Goal: Task Accomplishment & Management: Use online tool/utility

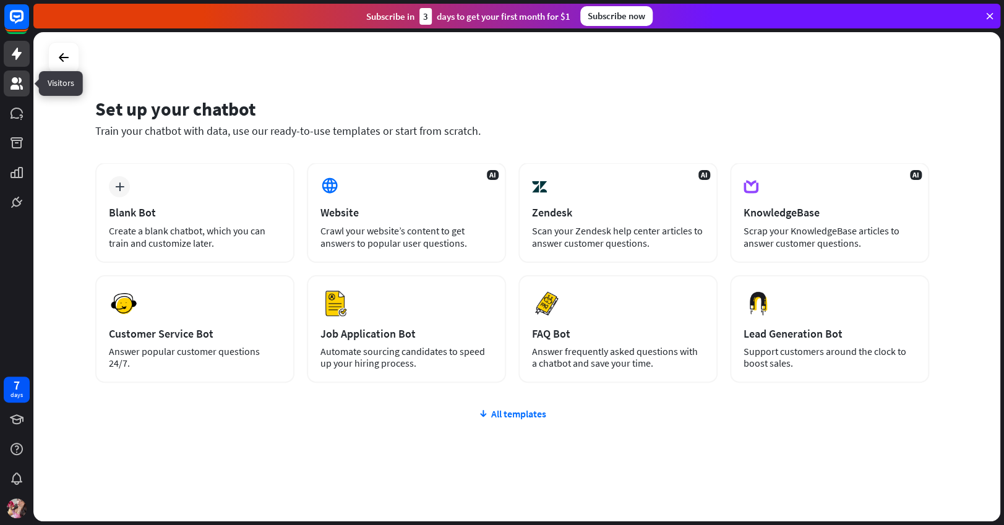
click at [11, 73] on link at bounding box center [17, 84] width 26 height 26
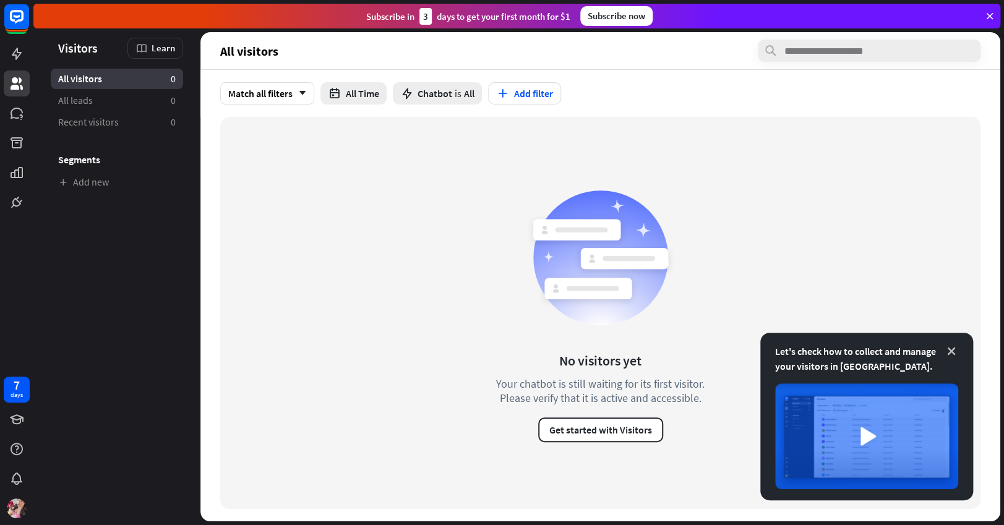
click at [950, 350] on icon at bounding box center [952, 351] width 12 height 12
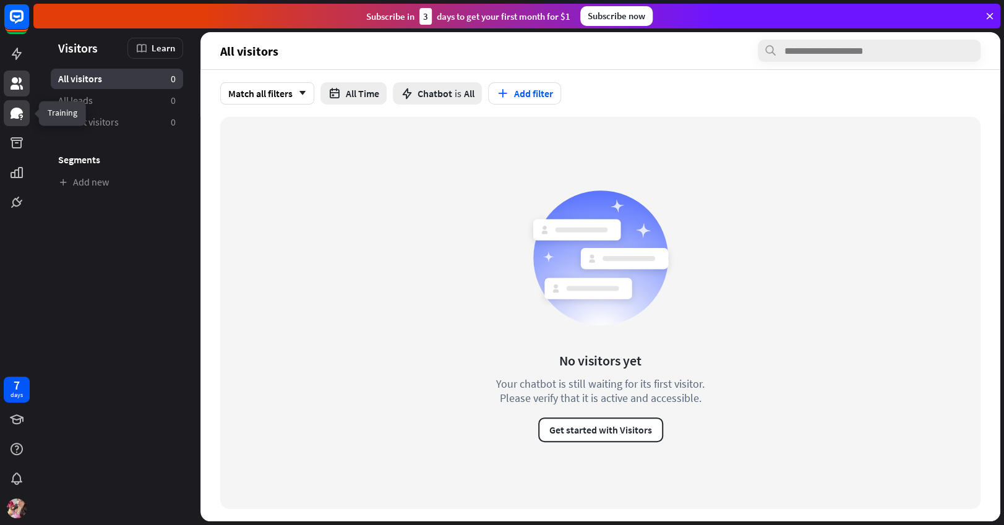
click at [6, 103] on link at bounding box center [17, 113] width 26 height 26
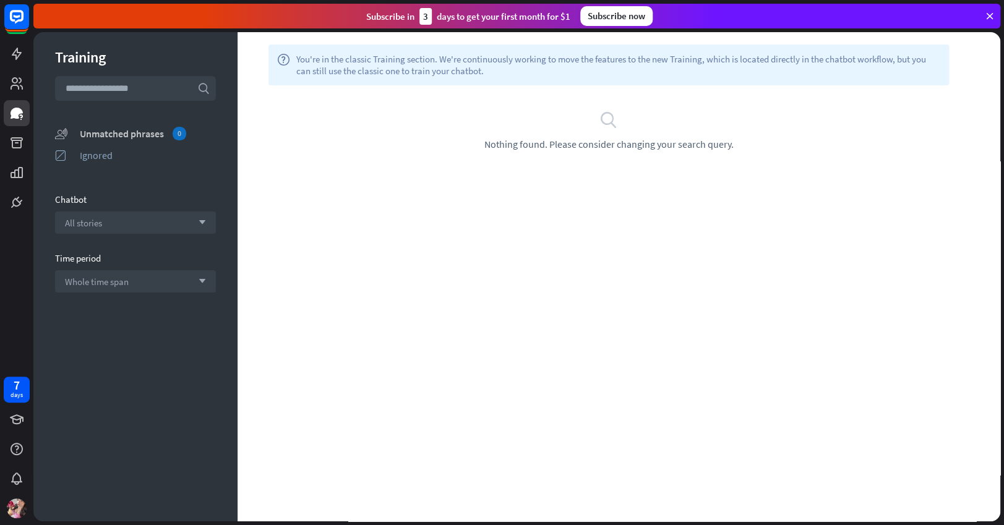
click at [119, 131] on div "Unmatched phrases 0" at bounding box center [148, 134] width 136 height 14
click at [191, 230] on div "All stories arrow_down" at bounding box center [135, 223] width 161 height 22
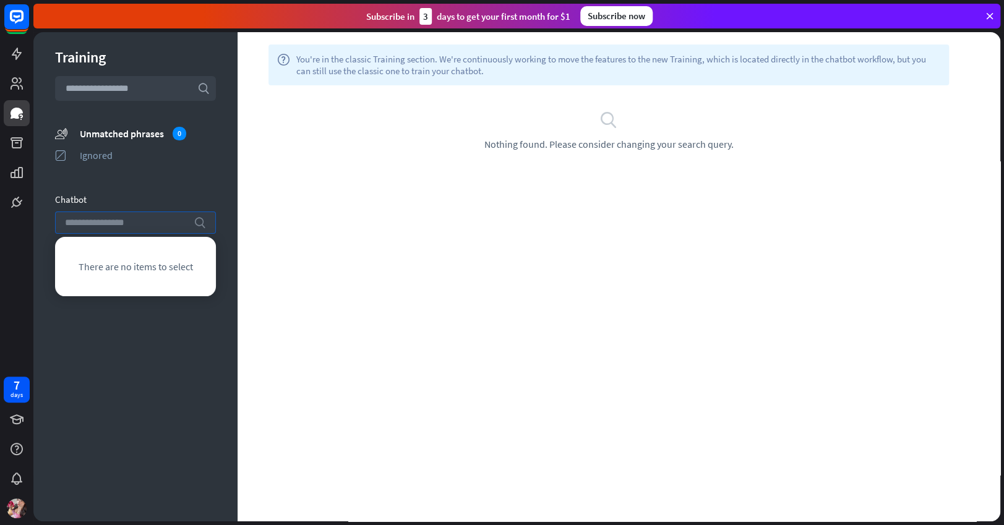
click at [200, 225] on icon "search" at bounding box center [200, 223] width 12 height 12
click at [212, 157] on div "Ignored" at bounding box center [148, 155] width 136 height 12
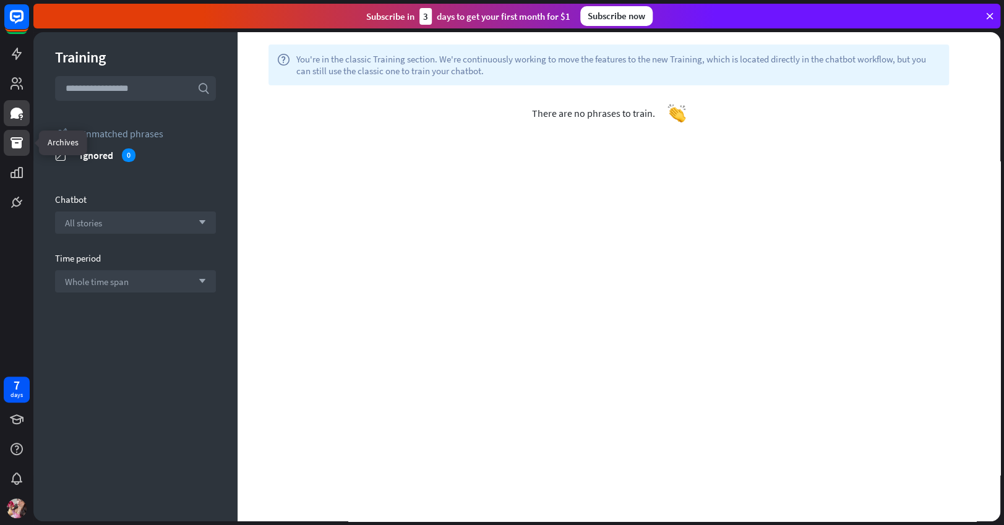
click at [18, 145] on icon at bounding box center [17, 142] width 12 height 11
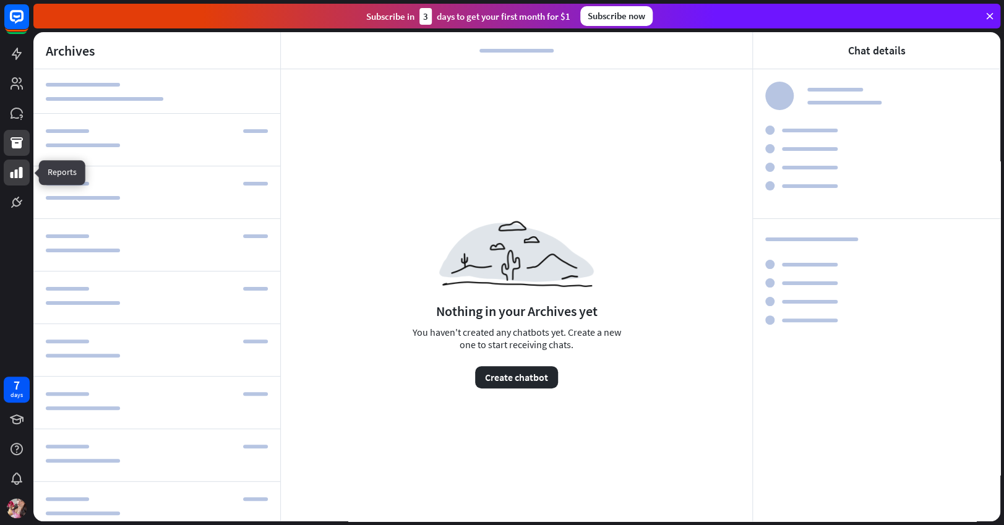
click at [6, 167] on link at bounding box center [17, 173] width 26 height 26
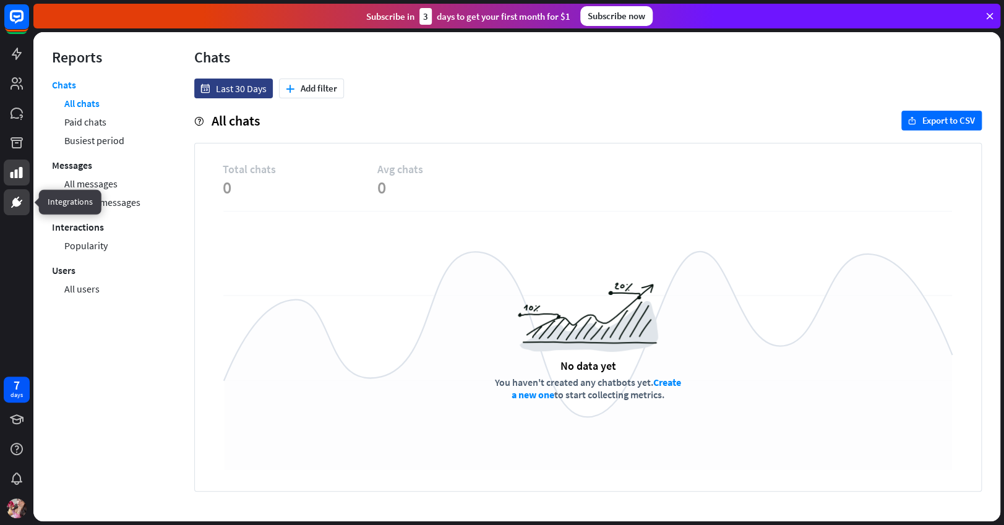
click at [13, 203] on icon at bounding box center [16, 202] width 9 height 9
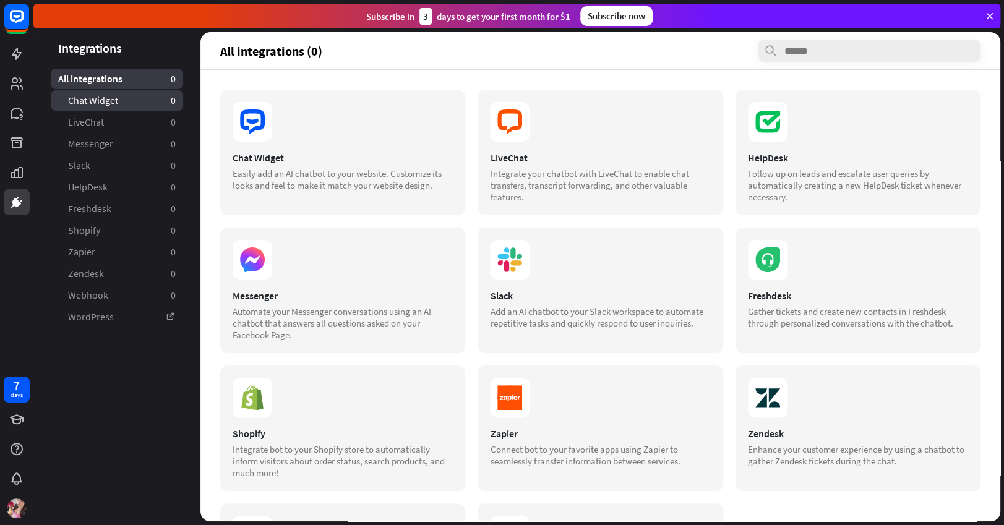
click at [102, 98] on span "Chat Widget" at bounding box center [93, 100] width 50 height 13
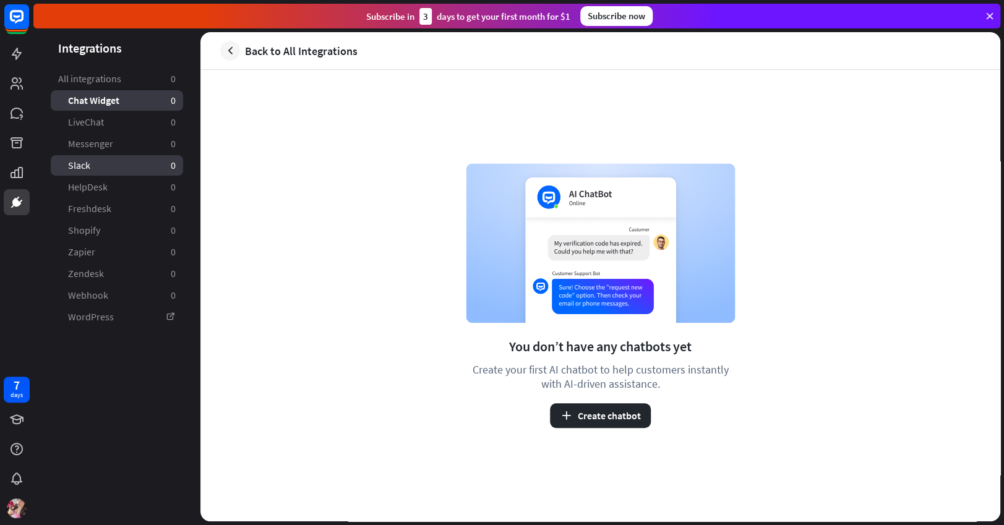
click at [110, 159] on link "Slack 0" at bounding box center [117, 165] width 132 height 20
click at [11, 56] on icon at bounding box center [16, 53] width 15 height 15
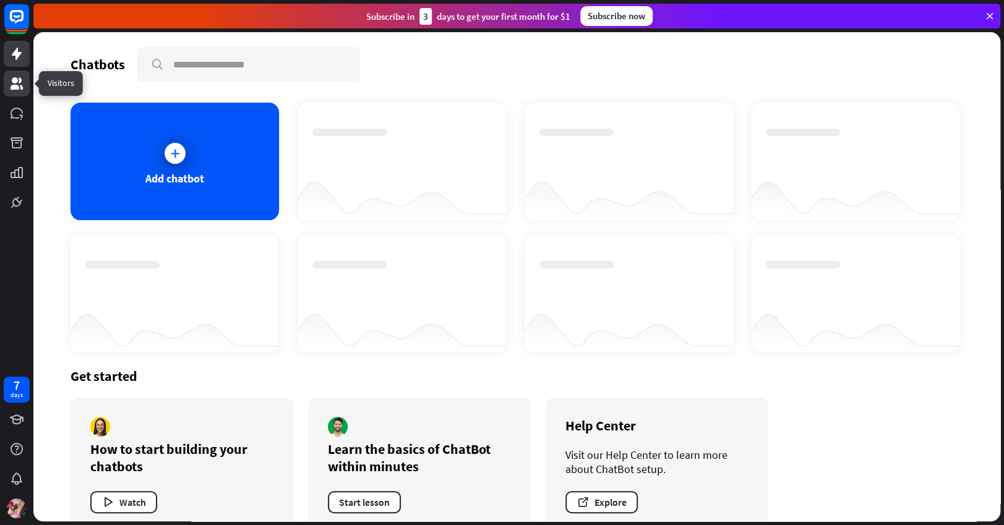
click at [14, 75] on link at bounding box center [17, 84] width 26 height 26
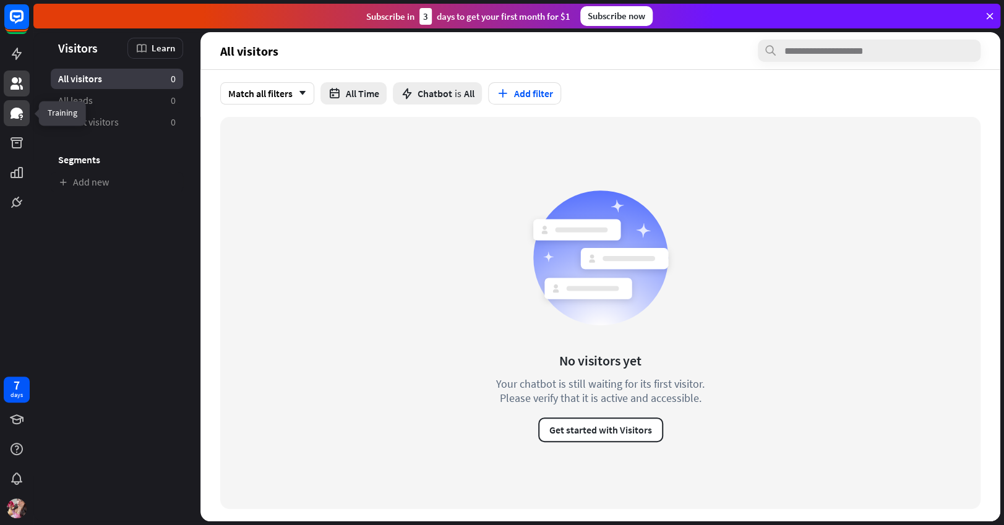
click at [12, 118] on icon at bounding box center [17, 113] width 12 height 11
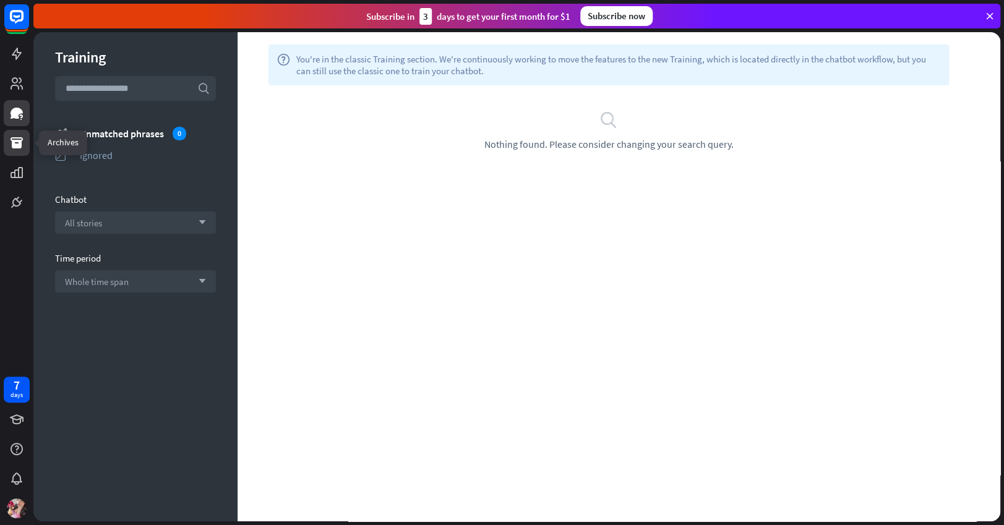
click at [12, 143] on icon at bounding box center [17, 142] width 12 height 11
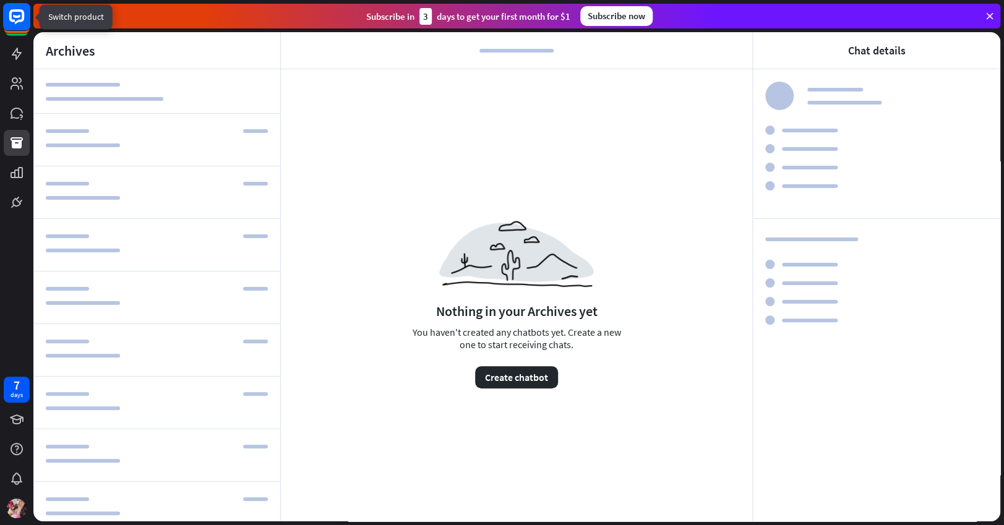
click at [18, 22] on icon at bounding box center [16, 16] width 15 height 15
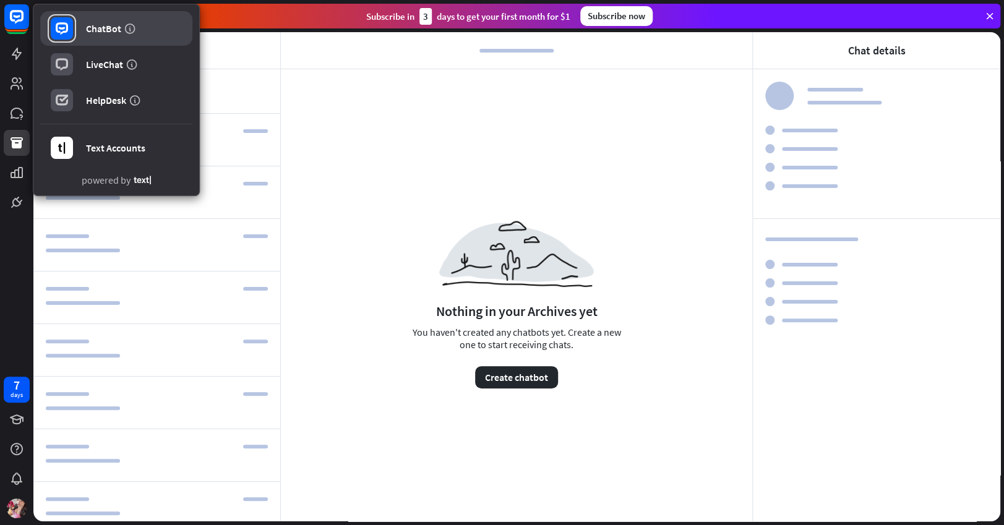
click at [100, 30] on div "ChatBot" at bounding box center [103, 28] width 35 height 12
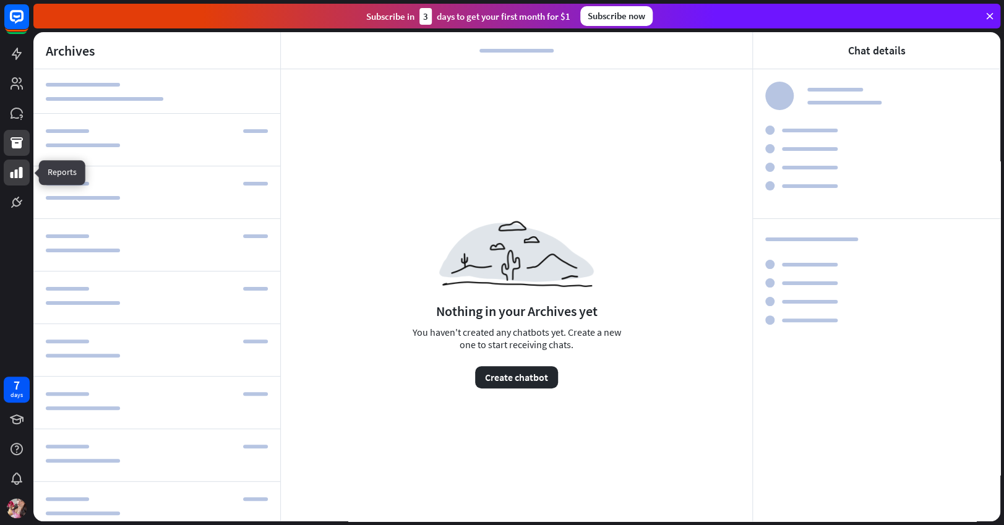
click at [23, 173] on icon at bounding box center [16, 172] width 15 height 15
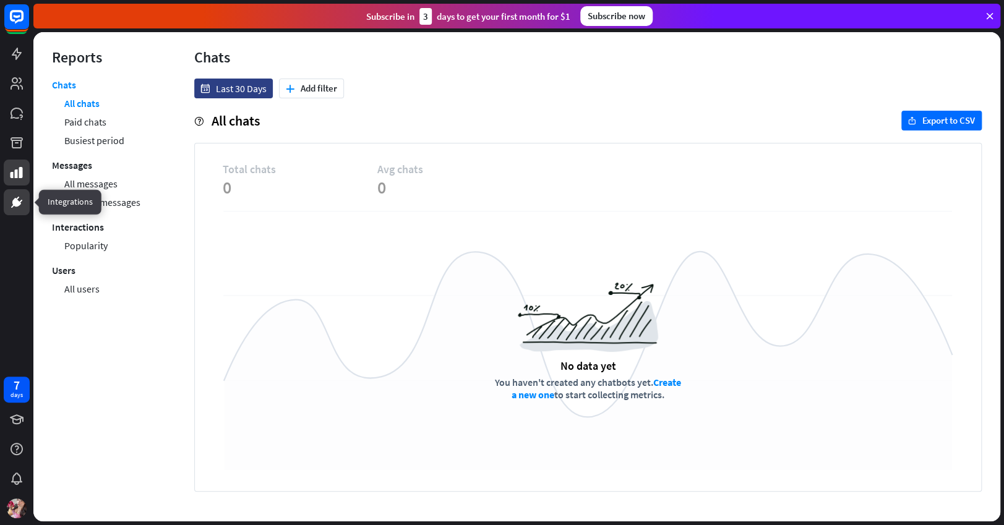
click at [13, 202] on icon at bounding box center [16, 202] width 9 height 9
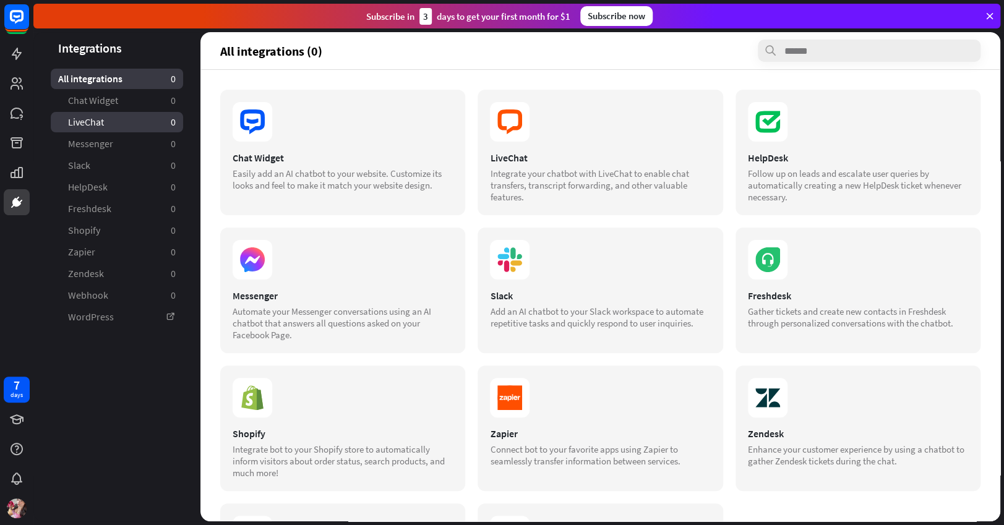
click at [138, 124] on link "LiveChat 0" at bounding box center [117, 122] width 132 height 20
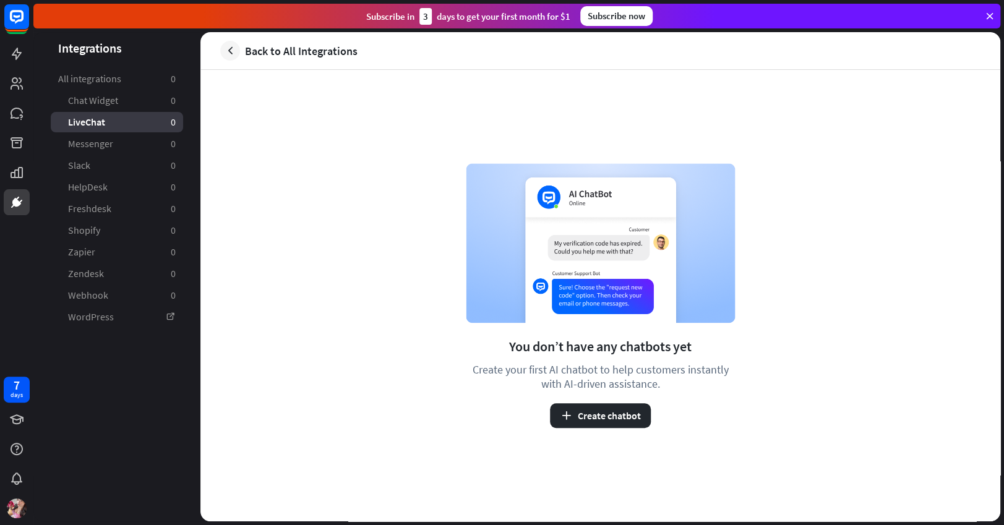
click at [145, 77] on link "All integrations 0" at bounding box center [117, 79] width 132 height 20
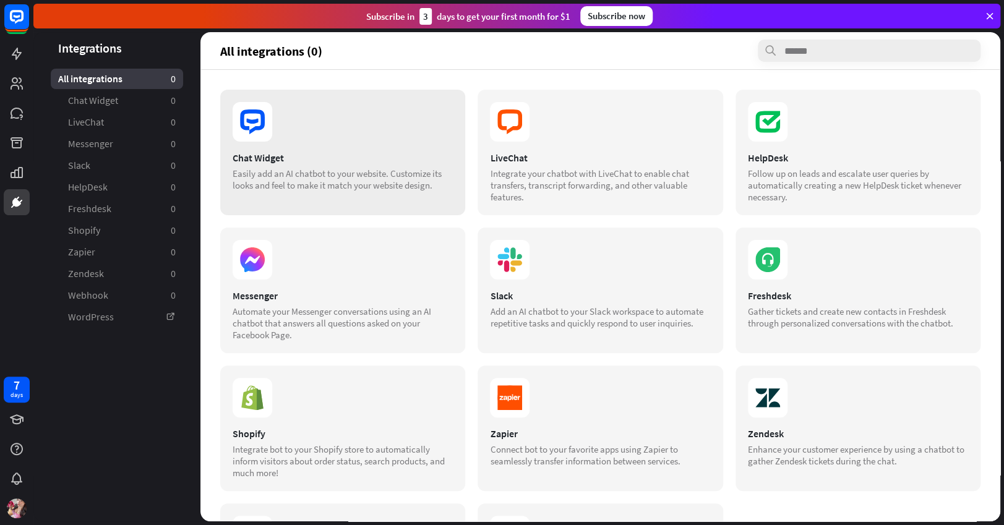
click at [291, 139] on section at bounding box center [343, 122] width 220 height 40
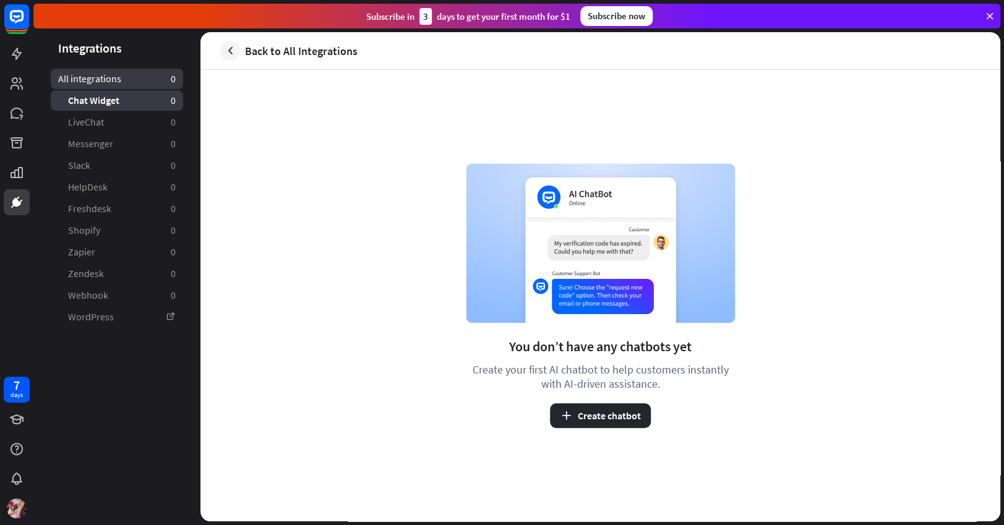
click at [105, 77] on span "All integrations" at bounding box center [89, 78] width 63 height 13
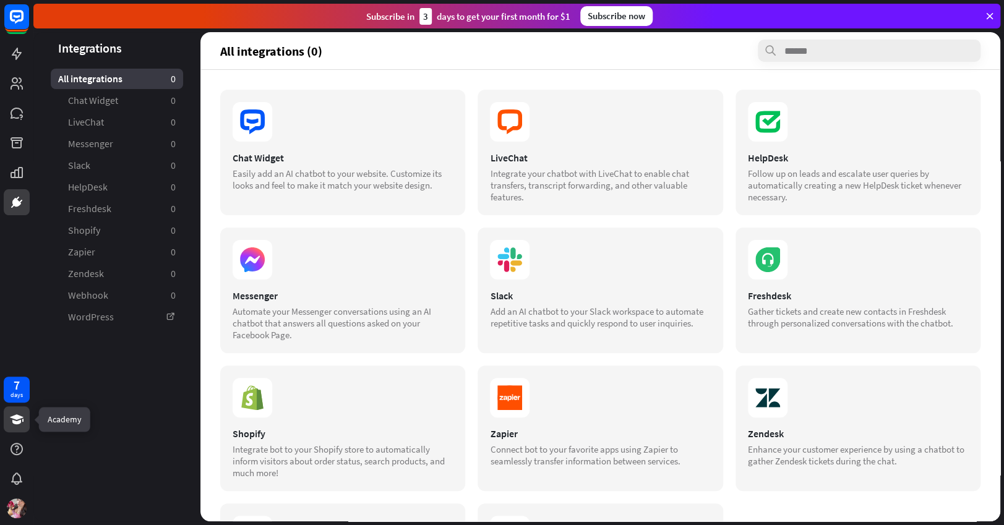
click at [14, 418] on icon at bounding box center [17, 420] width 14 height 10
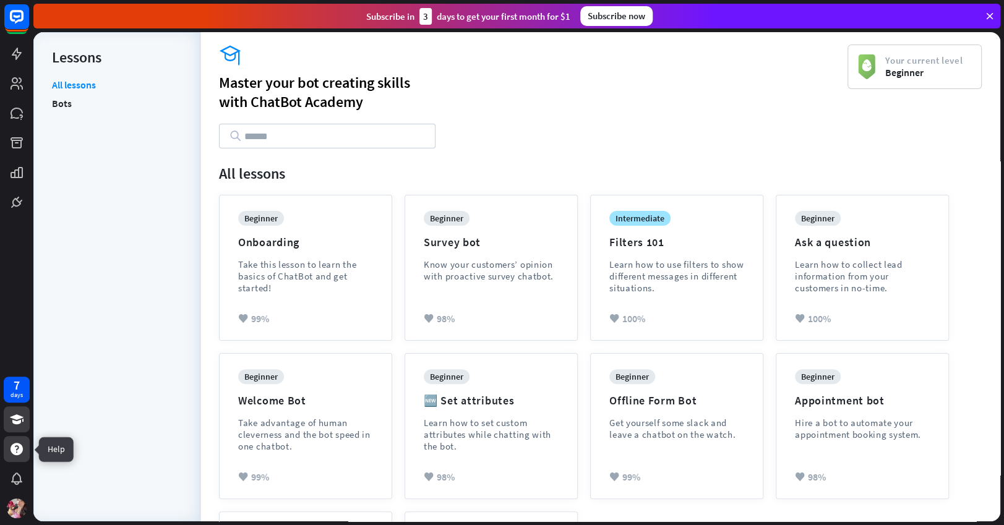
click at [19, 453] on icon at bounding box center [17, 449] width 12 height 12
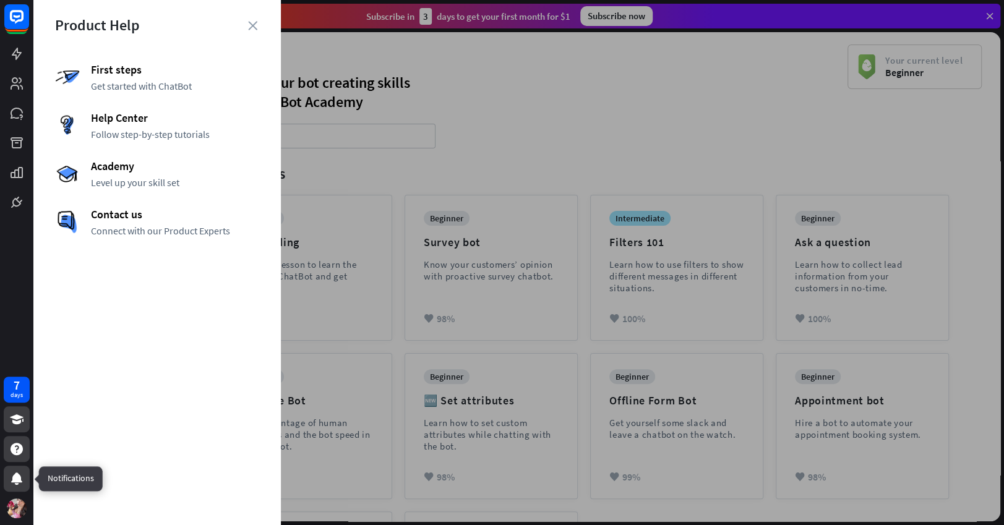
click at [20, 475] on icon at bounding box center [16, 479] width 15 height 15
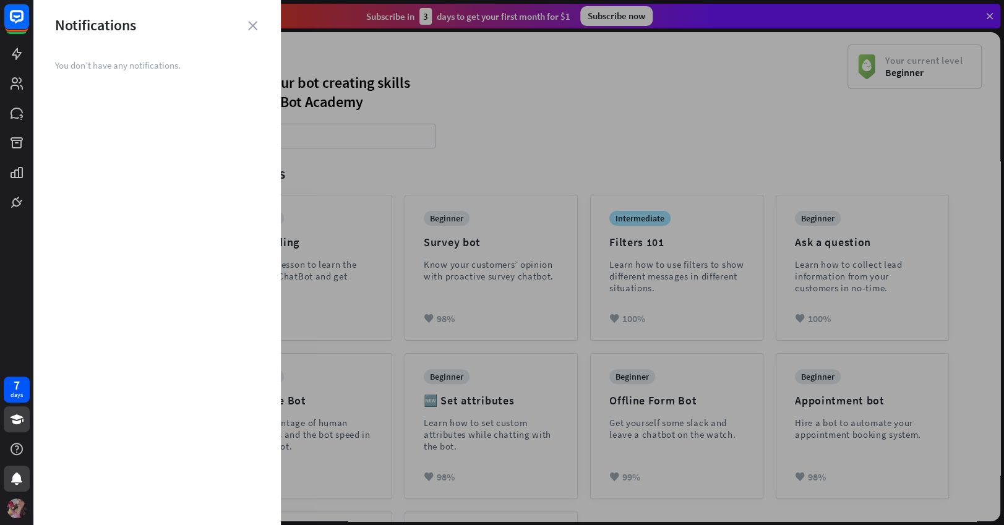
click at [18, 518] on img at bounding box center [17, 509] width 20 height 20
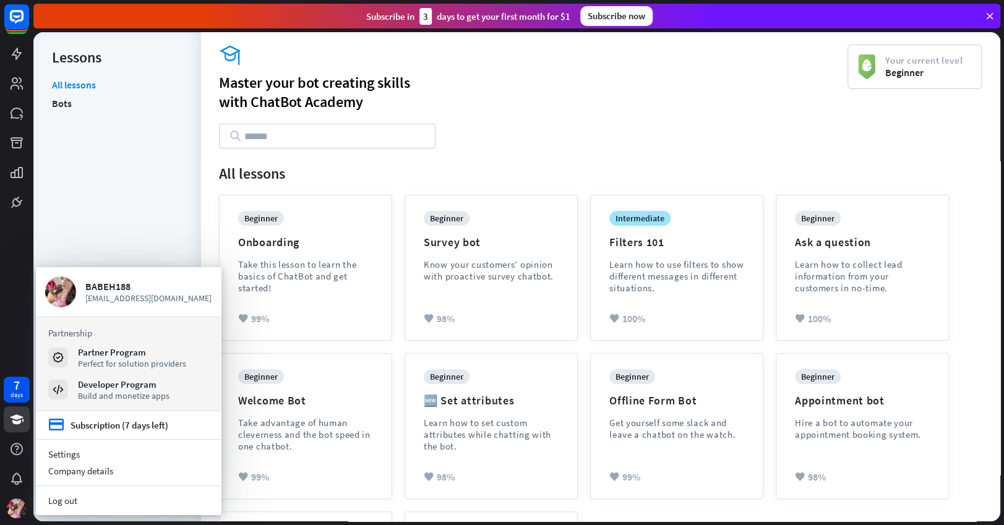
click at [54, 194] on div "All lessons Bots" at bounding box center [117, 294] width 130 height 431
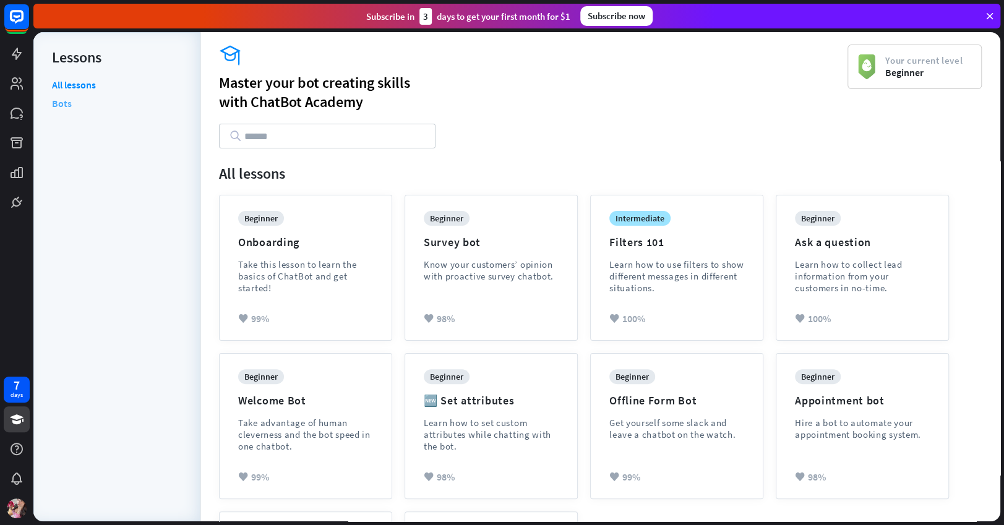
click at [69, 102] on link "Bots" at bounding box center [62, 103] width 20 height 19
click at [24, 43] on link at bounding box center [17, 54] width 26 height 26
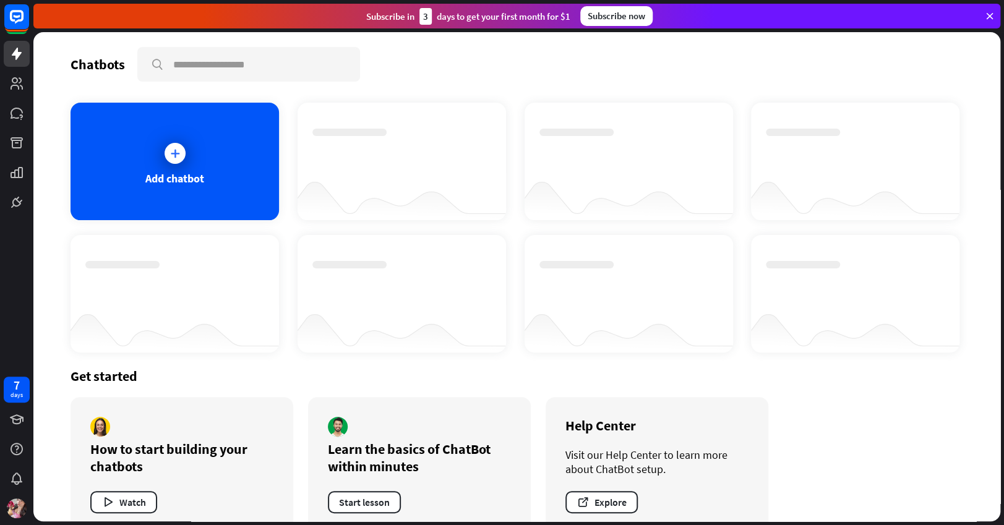
click at [992, 13] on icon at bounding box center [989, 16] width 11 height 11
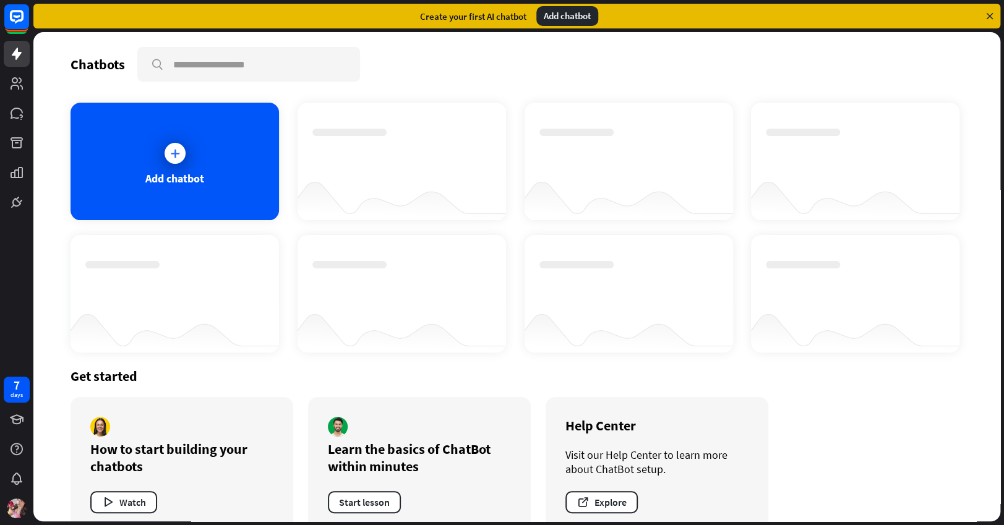
click at [578, 17] on div "Add chatbot" at bounding box center [567, 16] width 62 height 20
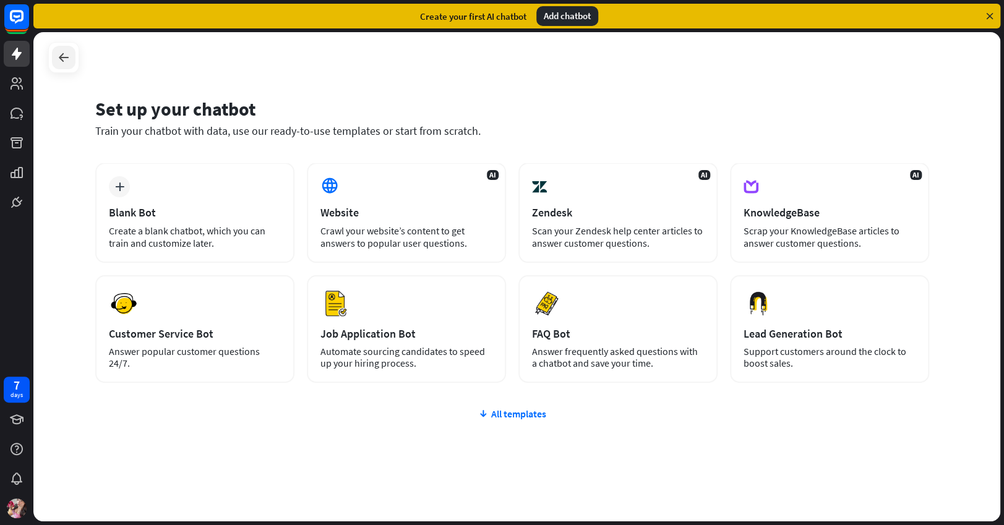
click at [54, 58] on div at bounding box center [64, 58] width 24 height 24
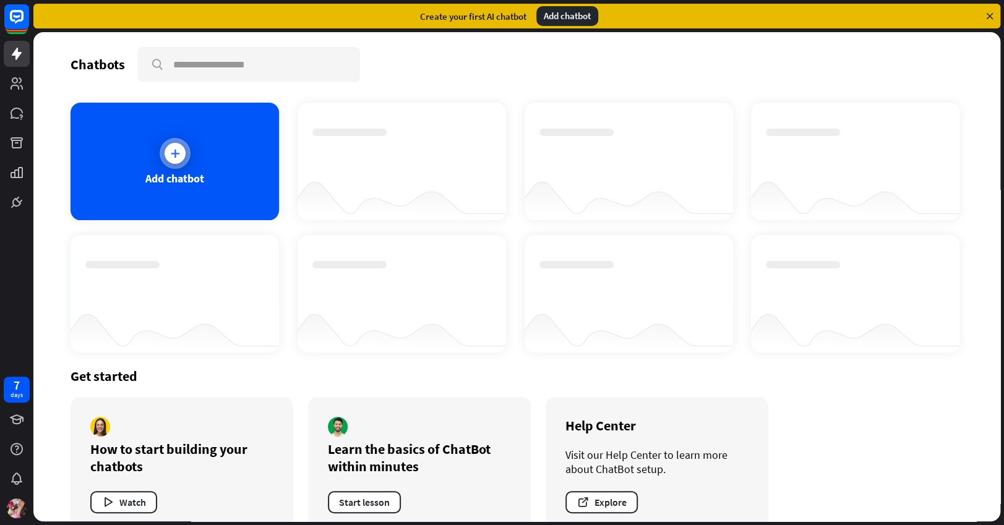
click at [192, 185] on div "Add chatbot" at bounding box center [174, 178] width 59 height 14
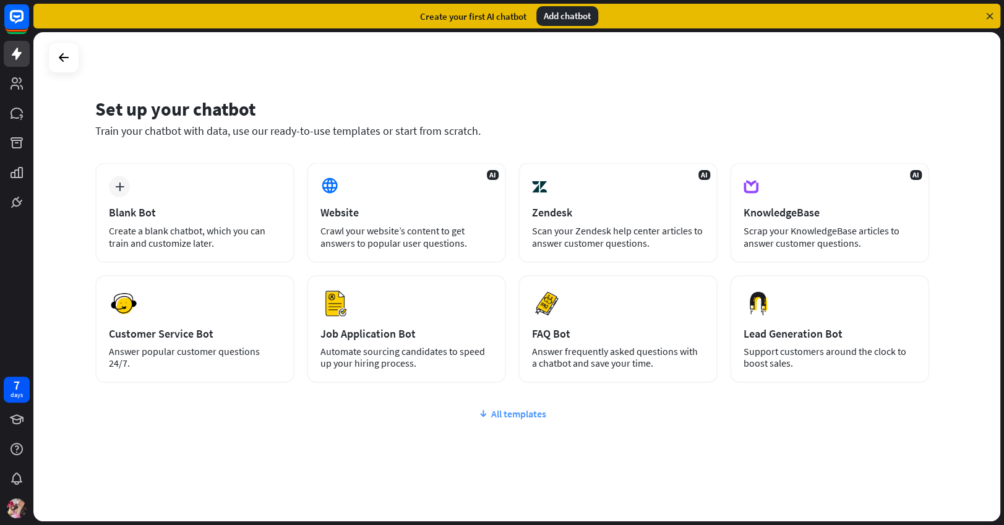
click at [484, 415] on icon at bounding box center [483, 414] width 10 height 12
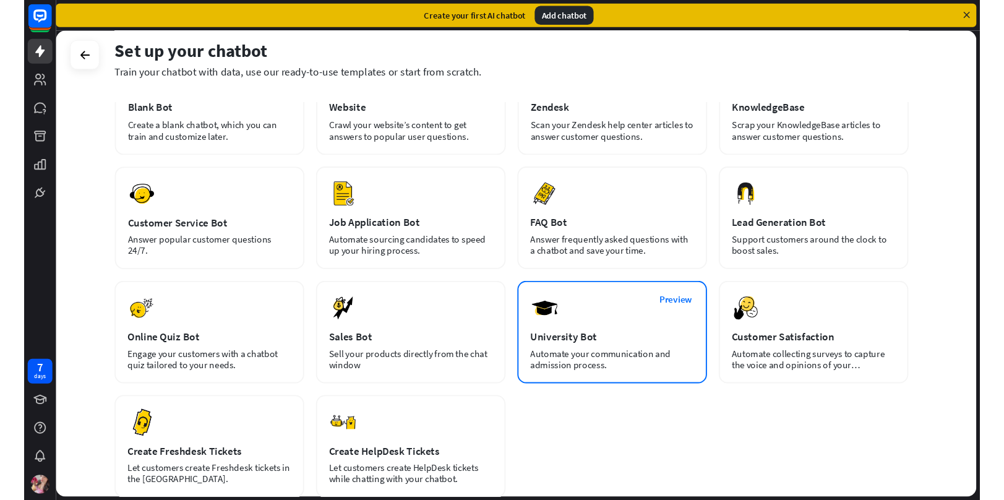
scroll to position [141, 0]
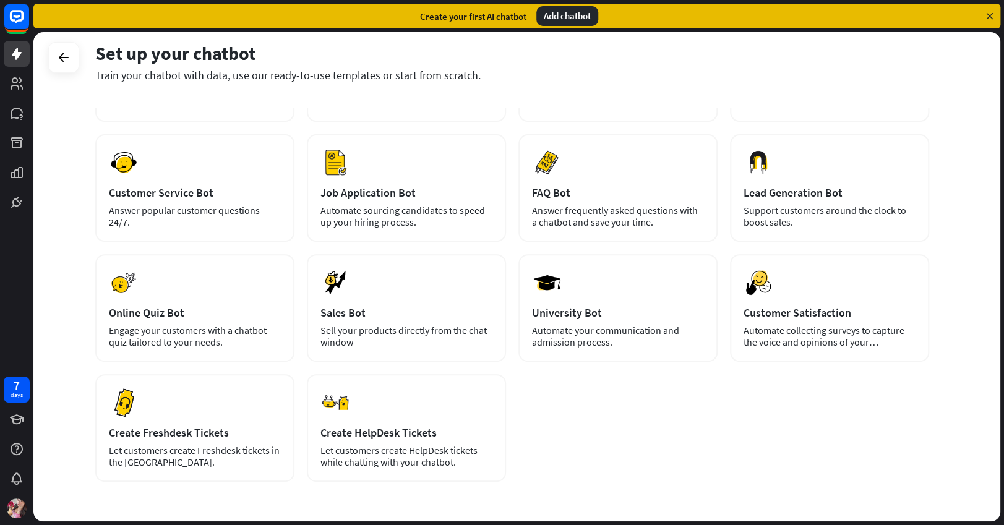
click at [633, 444] on div "plus Blank Bot Create a blank chatbot, which you can train and customize later.…" at bounding box center [512, 252] width 834 height 460
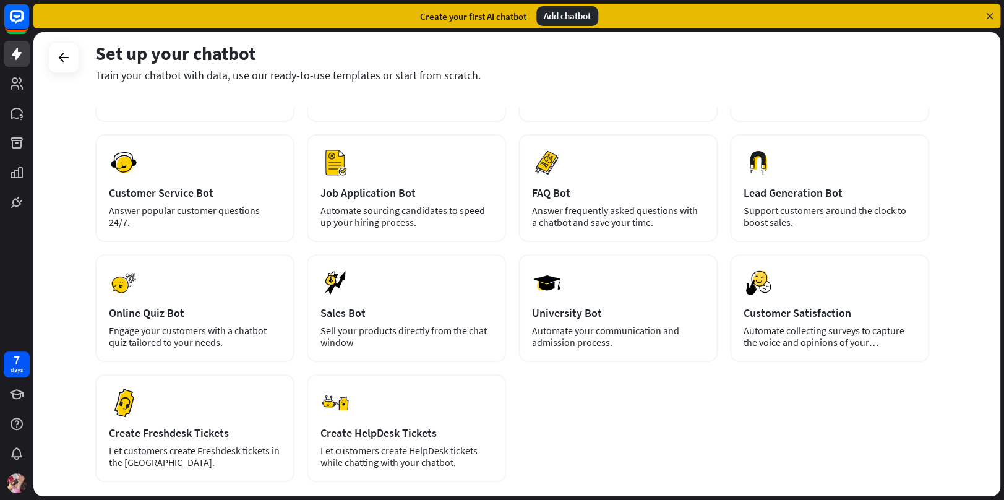
scroll to position [0, 0]
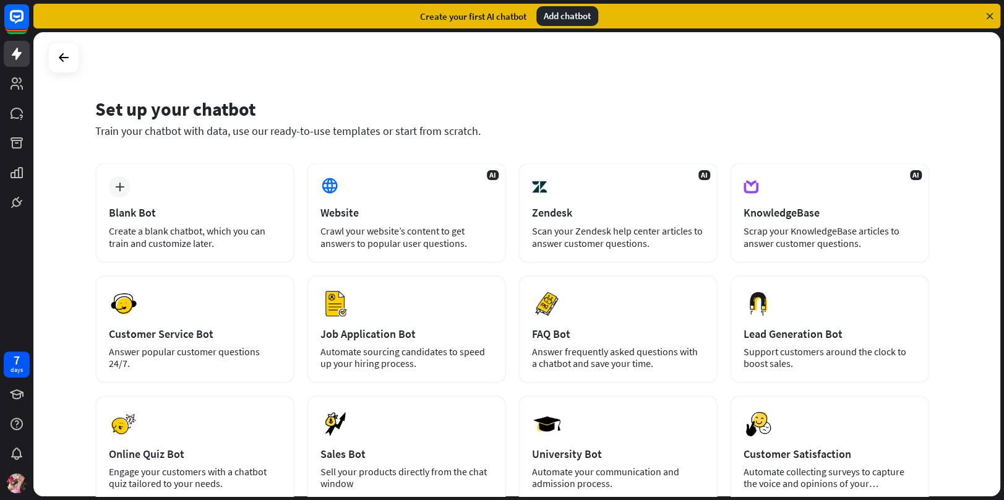
click at [947, 291] on div "Set up your chatbot Train your chatbot with data, use our ready-to-use template…" at bounding box center [516, 264] width 967 height 464
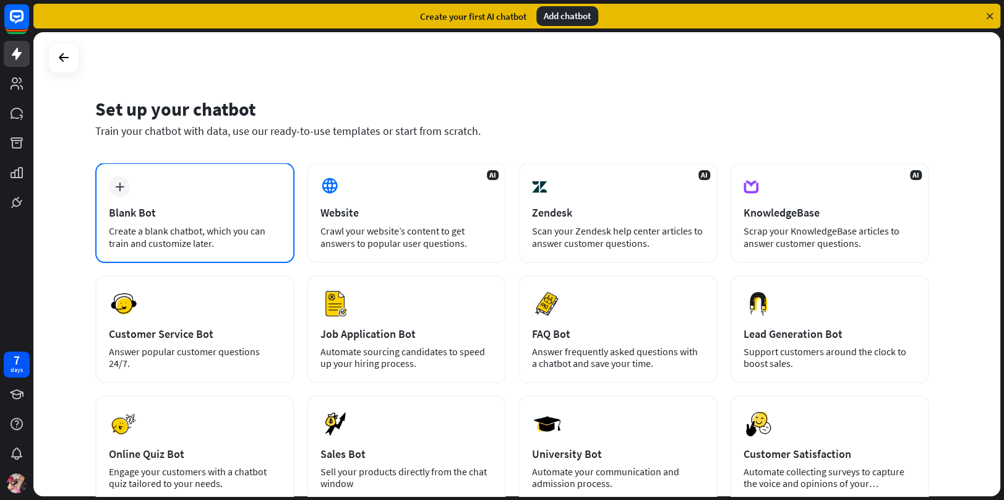
click at [192, 201] on div "plus Blank Bot Create a blank chatbot, which you can train and customize later." at bounding box center [194, 213] width 199 height 100
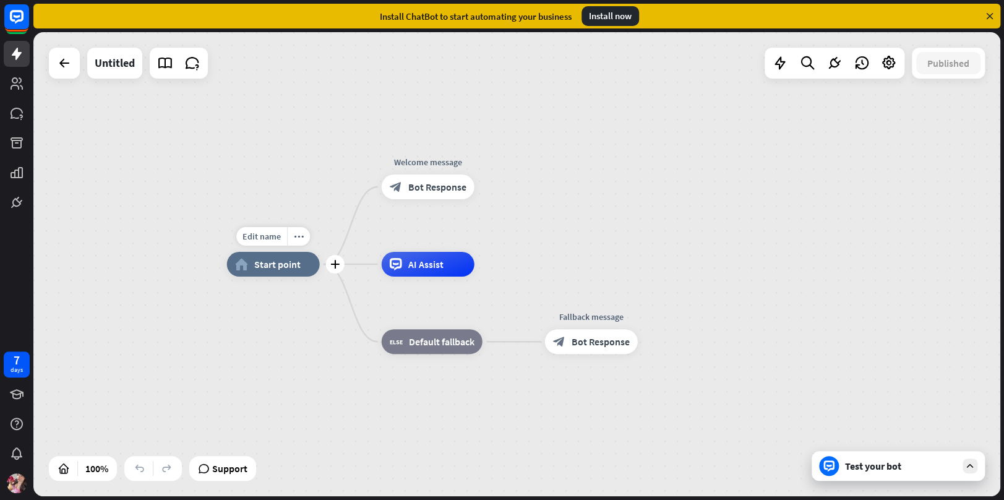
click at [269, 268] on span "Start point" at bounding box center [277, 264] width 46 height 12
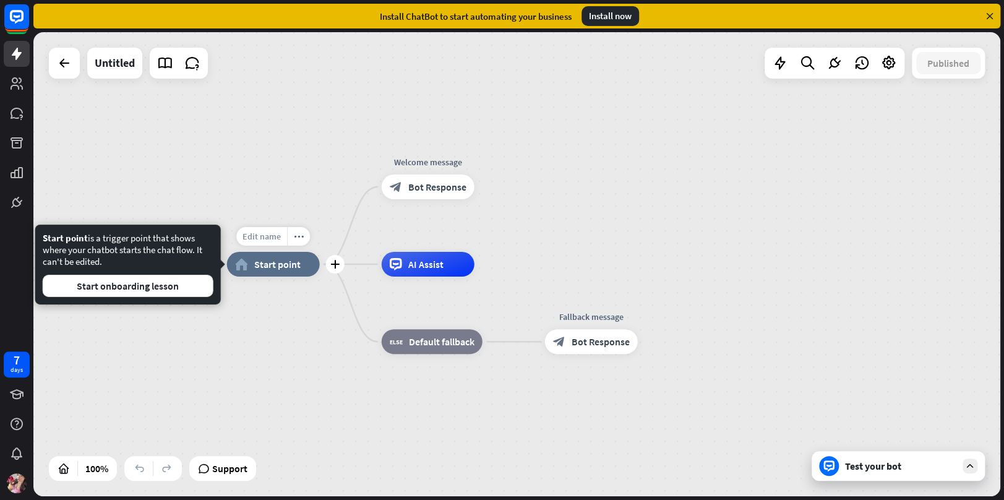
click at [262, 241] on span "Edit name" at bounding box center [262, 236] width 38 height 11
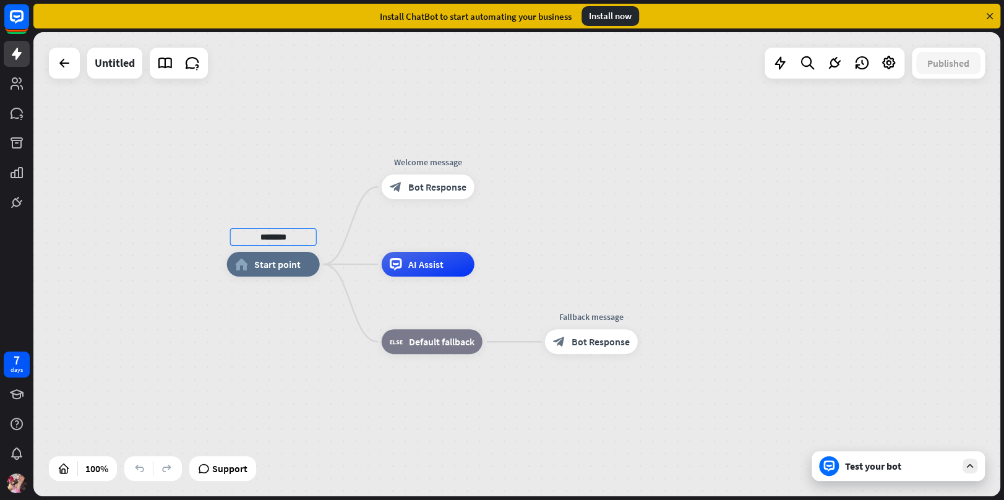
type input "********"
click at [233, 361] on div "******** home_2 Start point Welcome message block_bot_response Bot Response AI …" at bounding box center [516, 264] width 967 height 464
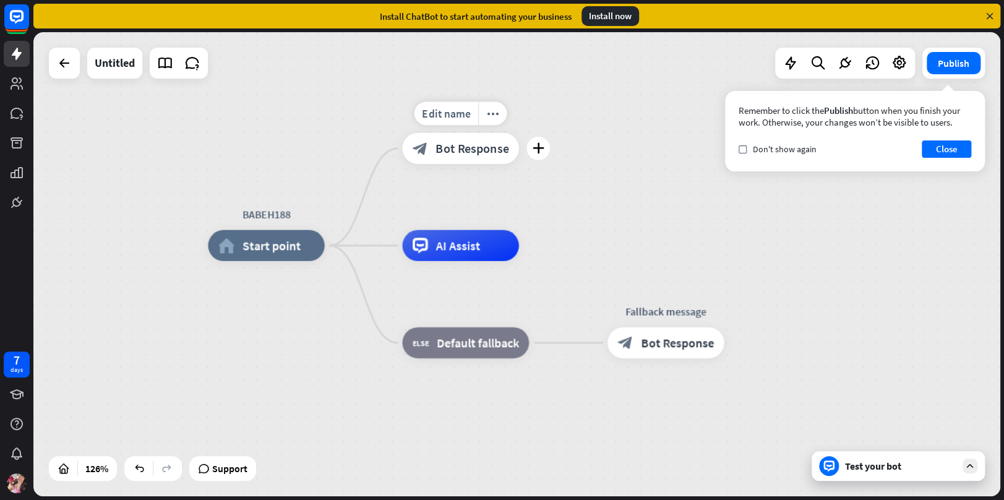
click at [467, 146] on span "Bot Response" at bounding box center [472, 147] width 73 height 15
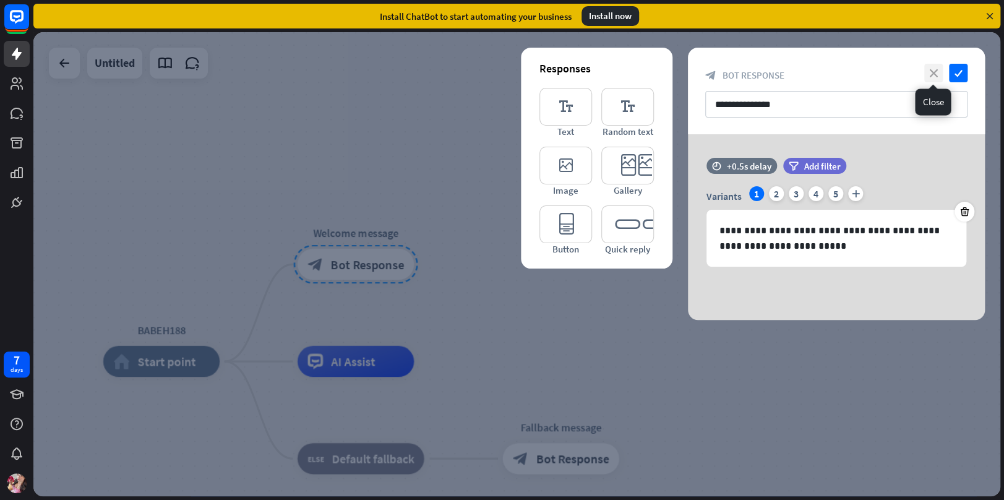
click at [929, 74] on icon "close" at bounding box center [933, 73] width 19 height 19
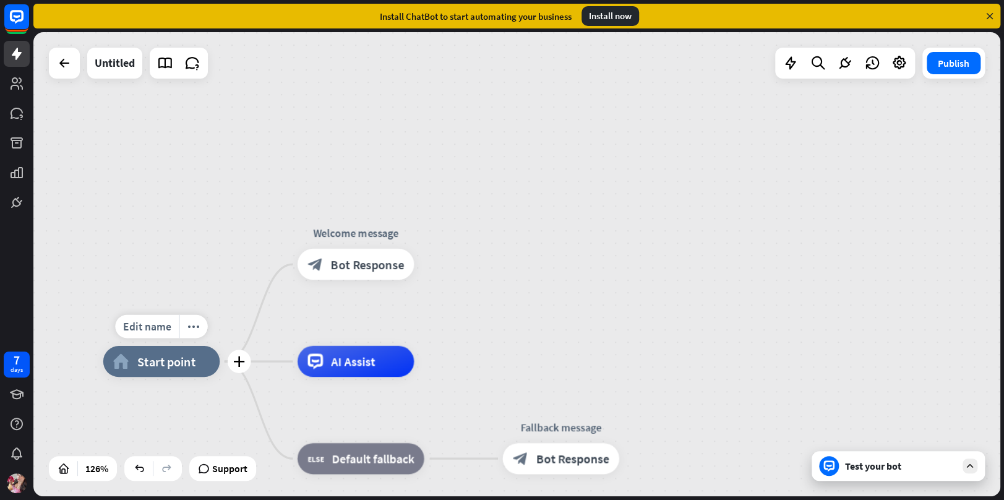
click at [163, 368] on span "Start point" at bounding box center [166, 360] width 58 height 15
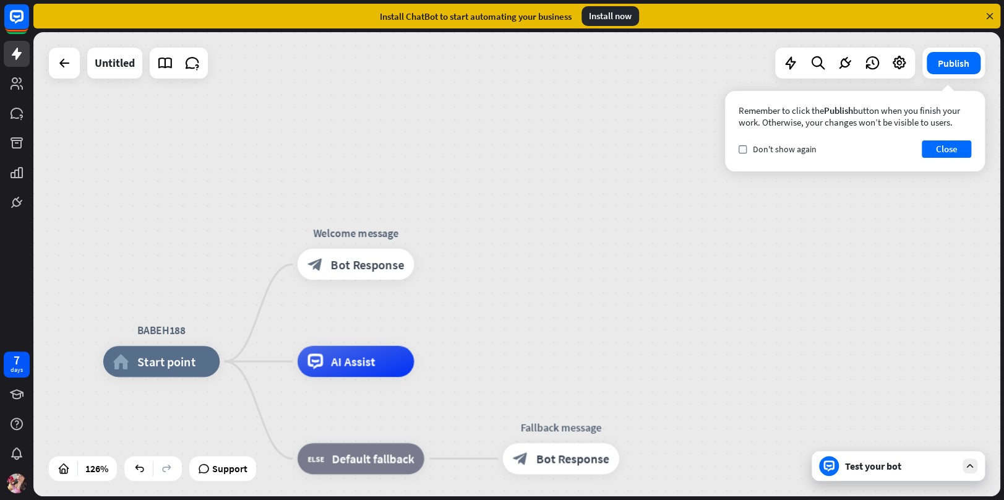
click at [712, 321] on div "BABEH188 home_2 Start point Welcome message block_bot_response Bot Response AI …" at bounding box center [516, 264] width 967 height 464
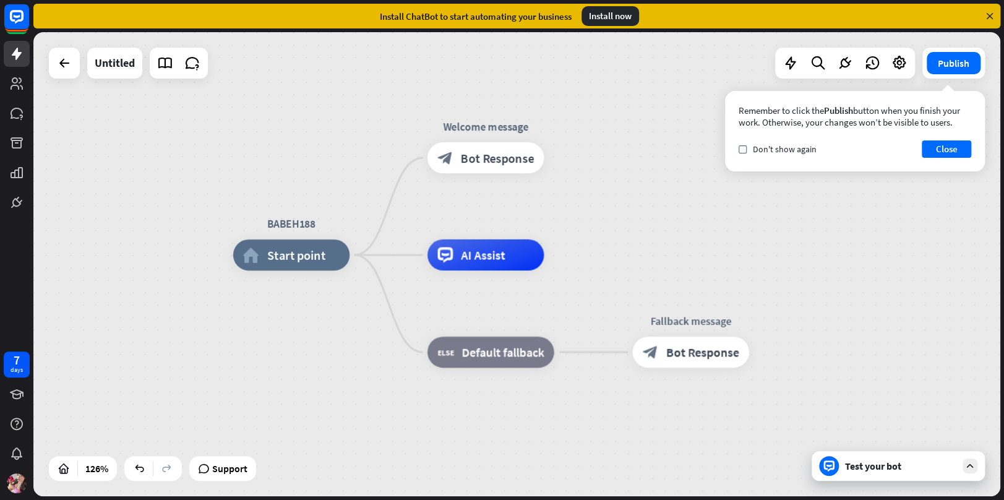
drag, startPoint x: 645, startPoint y: 327, endPoint x: 775, endPoint y: 220, distance: 168.0
click at [775, 220] on div "BABEH188 home_2 Start point Welcome message block_bot_response Bot Response AI …" at bounding box center [516, 264] width 967 height 464
click at [278, 255] on span "Start point" at bounding box center [296, 254] width 58 height 15
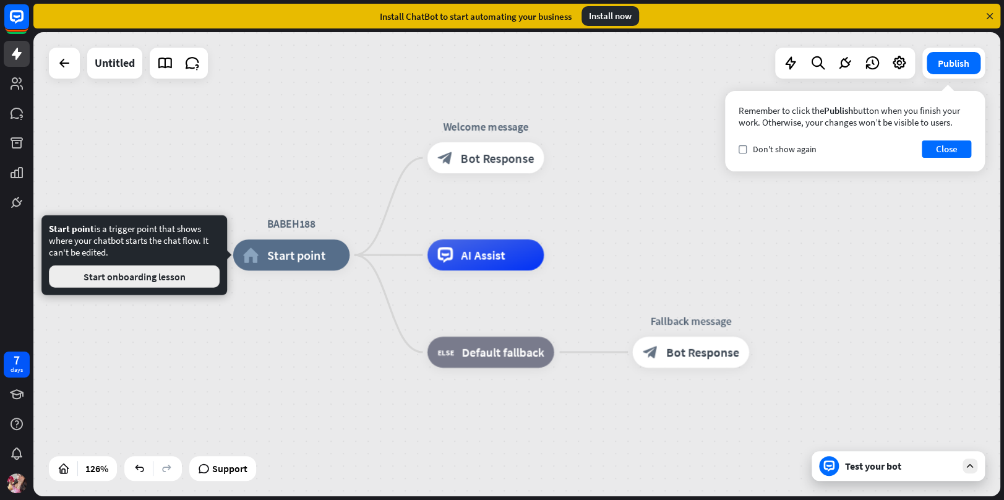
click at [171, 286] on button "Start onboarding lesson" at bounding box center [134, 276] width 171 height 22
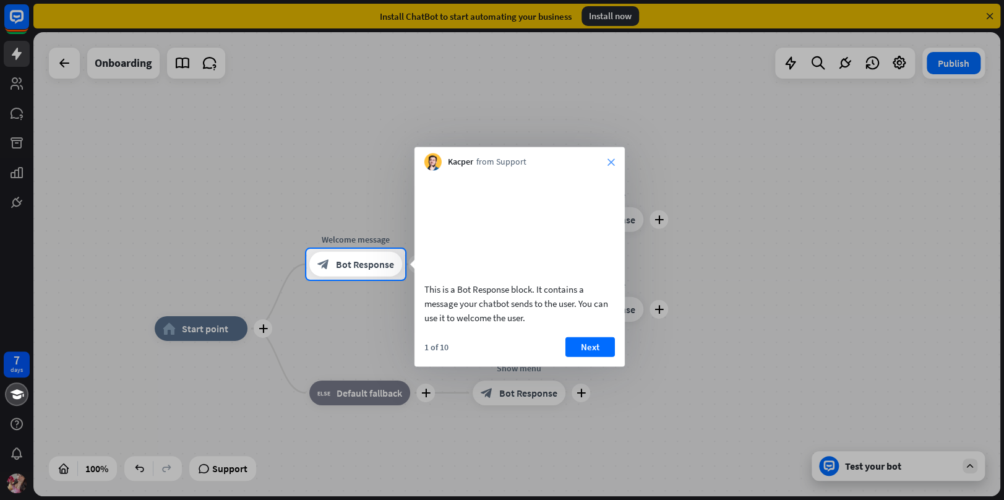
click at [614, 160] on icon "close" at bounding box center [611, 161] width 7 height 7
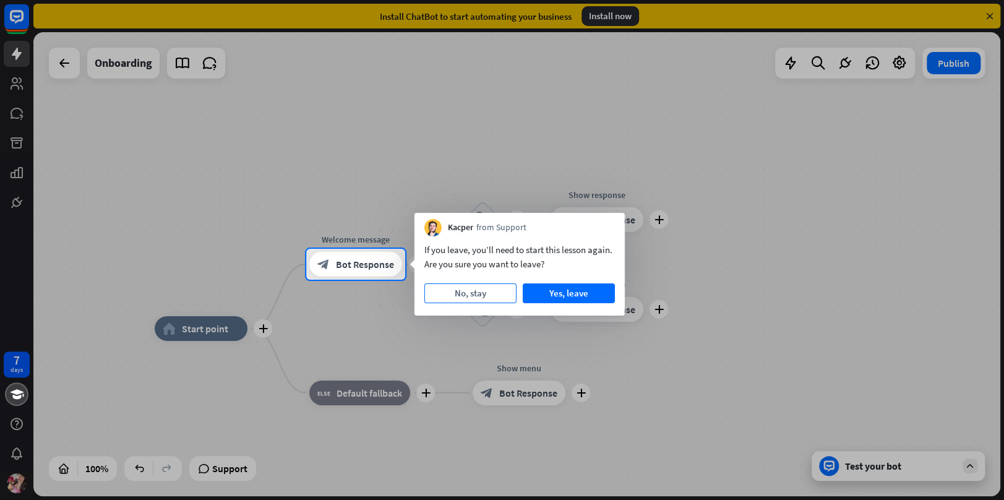
click at [495, 296] on button "No, stay" at bounding box center [470, 293] width 92 height 20
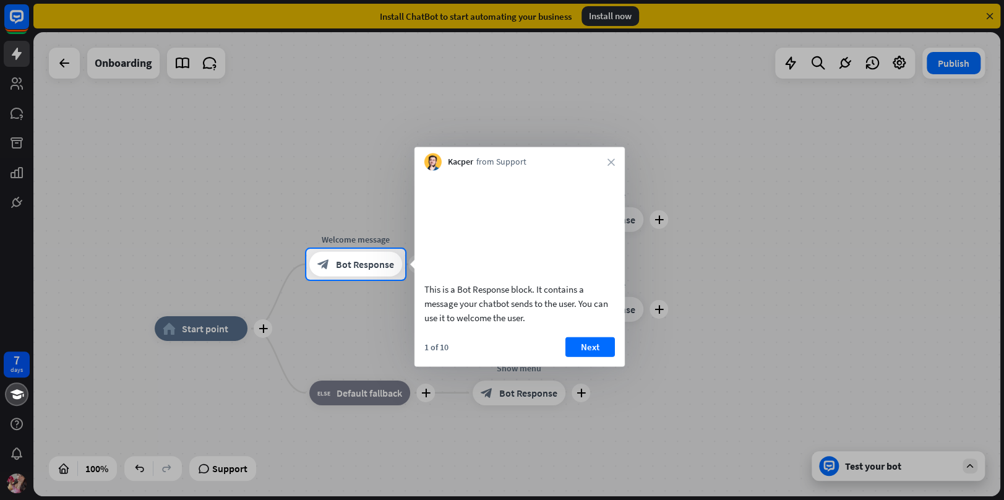
click at [588, 347] on div "This is a Bot Response block. It contains a message your chatbot sends to the u…" at bounding box center [520, 269] width 210 height 196
click at [588, 356] on button "Next" at bounding box center [591, 347] width 50 height 20
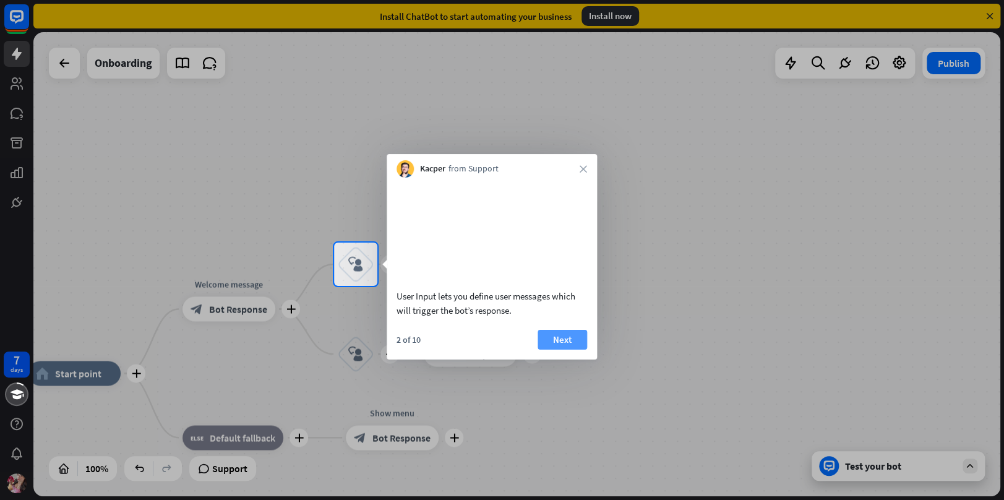
click at [569, 349] on button "Next" at bounding box center [563, 339] width 50 height 20
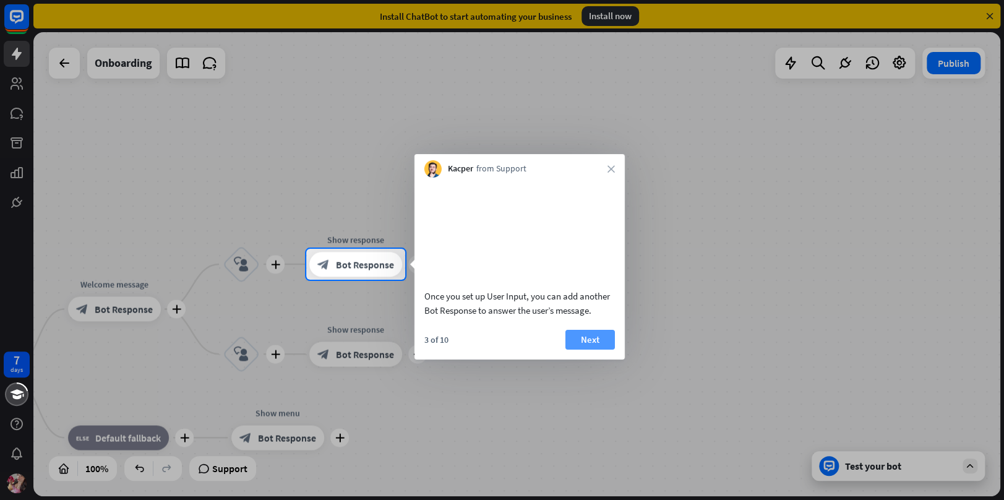
click at [596, 348] on button "Next" at bounding box center [591, 339] width 50 height 20
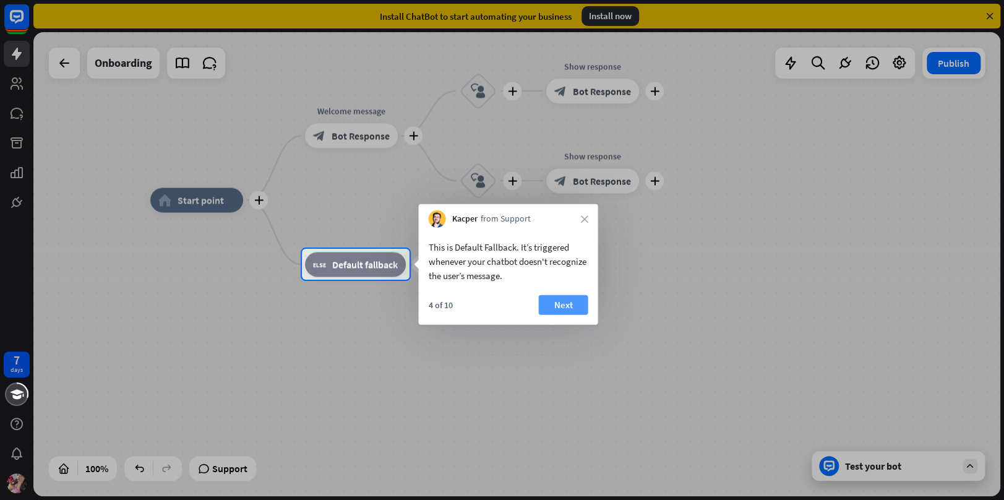
click at [577, 301] on button "Next" at bounding box center [563, 305] width 50 height 20
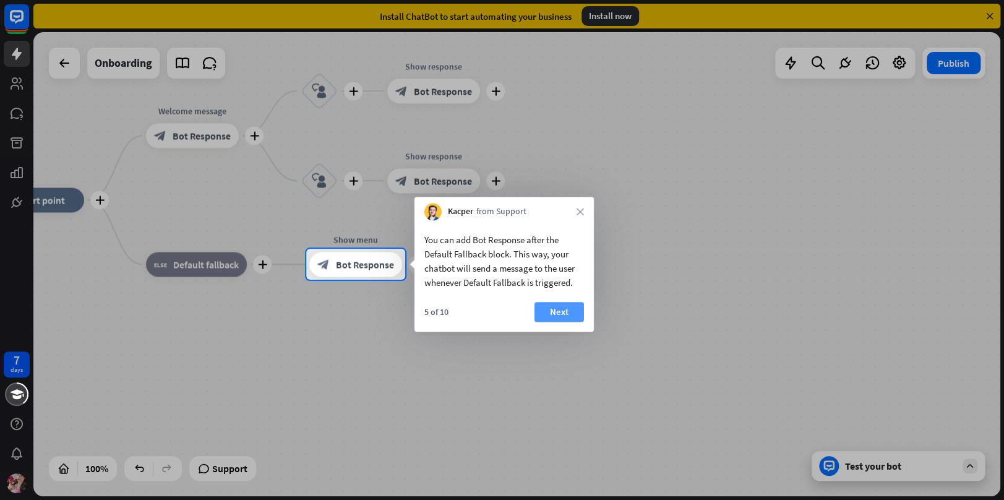
click at [549, 311] on button "Next" at bounding box center [560, 312] width 50 height 20
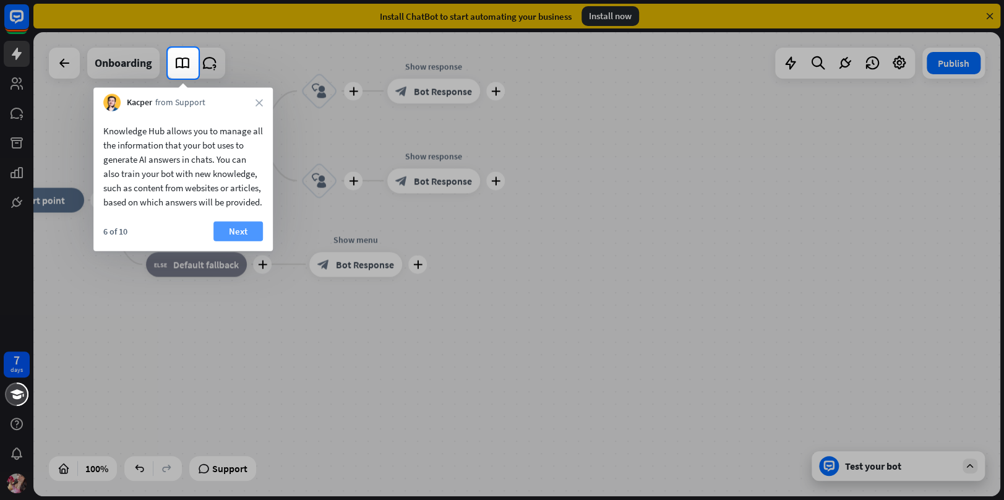
click at [217, 239] on button "Next" at bounding box center [238, 232] width 50 height 20
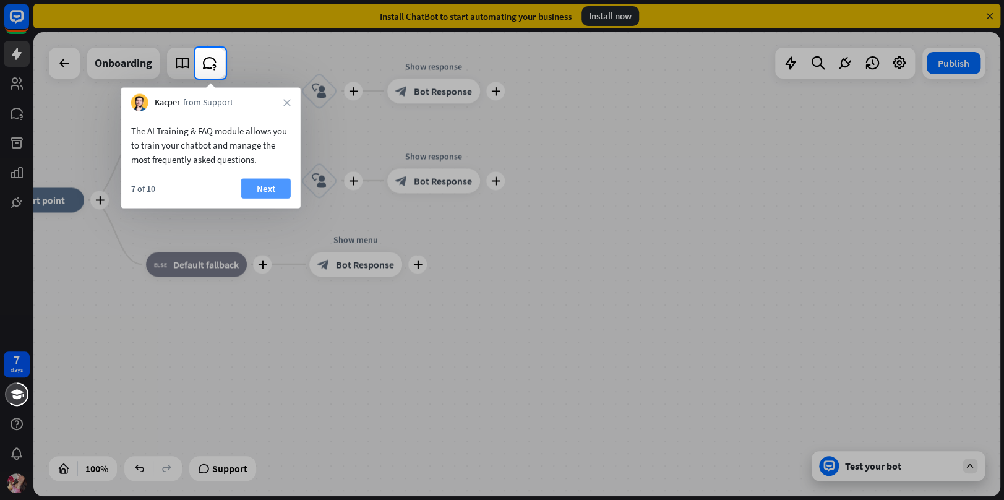
click at [261, 179] on button "Next" at bounding box center [266, 189] width 50 height 20
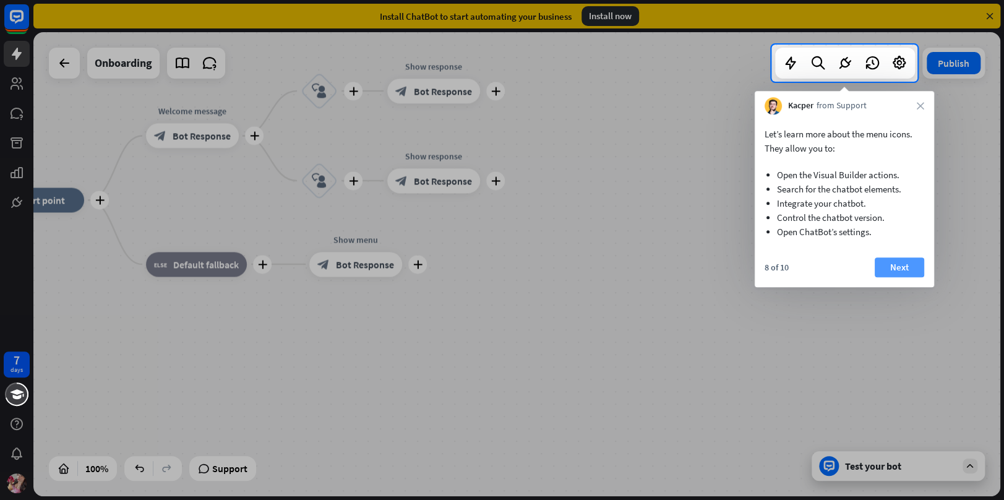
click at [898, 275] on button "Next" at bounding box center [900, 267] width 50 height 20
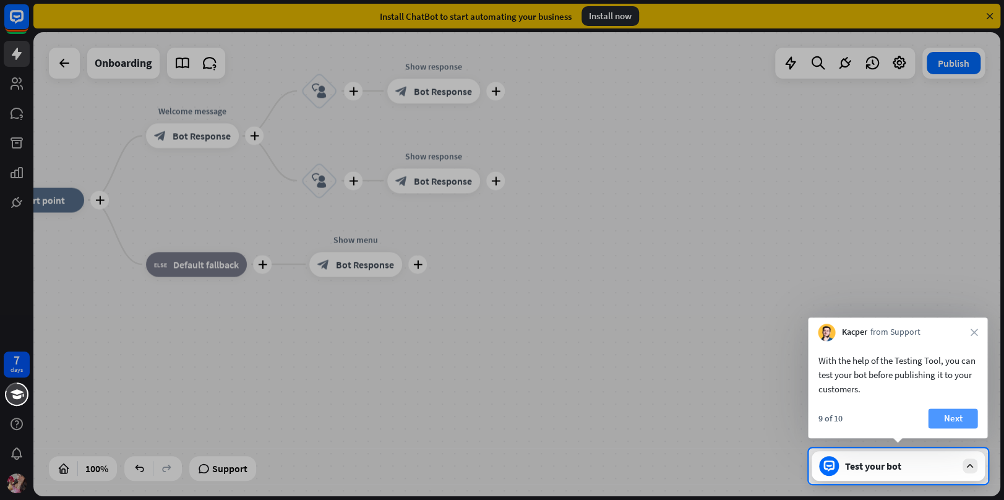
click at [951, 414] on button "Next" at bounding box center [953, 418] width 50 height 20
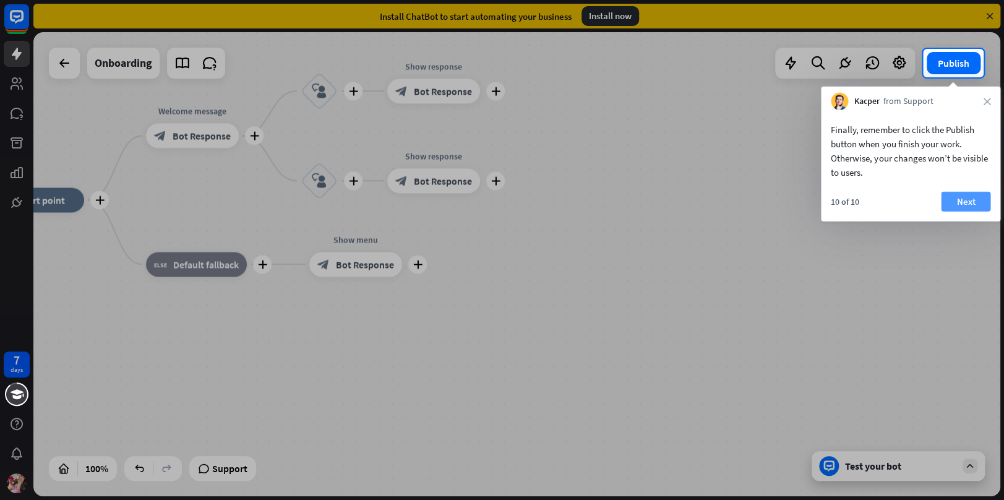
click at [960, 204] on button "Next" at bounding box center [966, 202] width 50 height 20
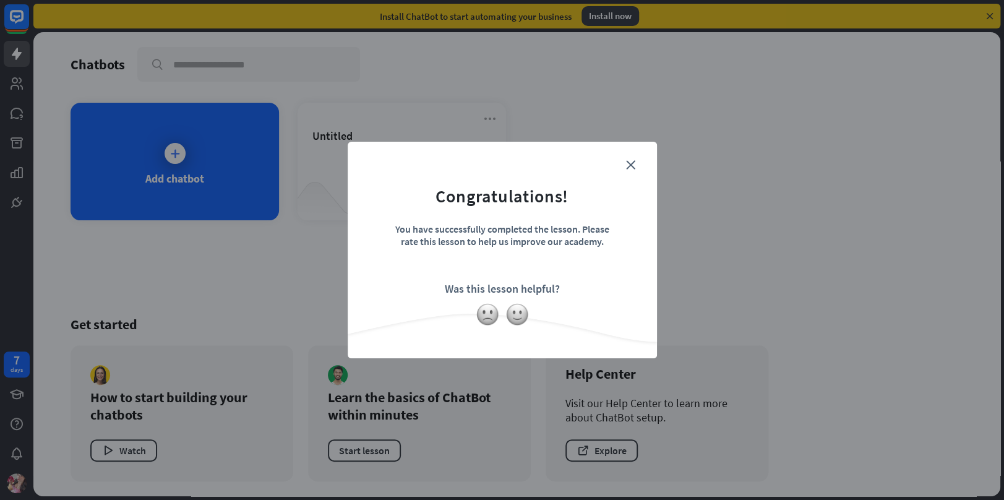
click at [621, 160] on form "Congratulations! You have successfully completed the lesson. Please rate this l…" at bounding box center [502, 231] width 278 height 148
click at [522, 312] on img at bounding box center [518, 315] width 24 height 24
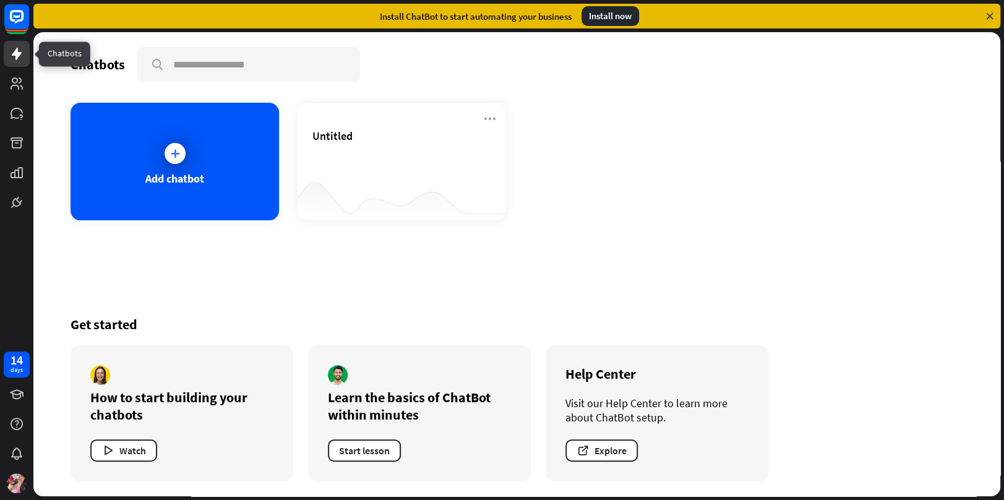
click at [20, 54] on icon at bounding box center [17, 54] width 10 height 12
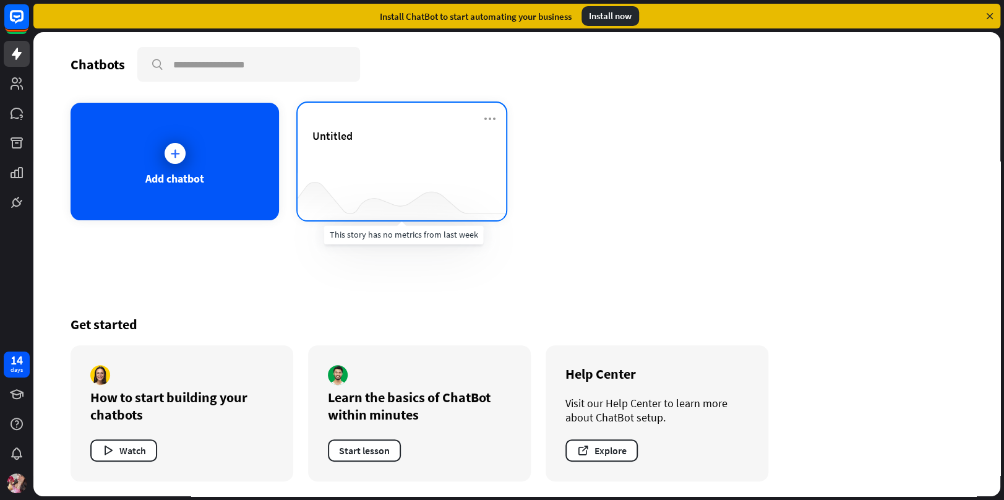
click at [379, 176] on div at bounding box center [402, 196] width 209 height 48
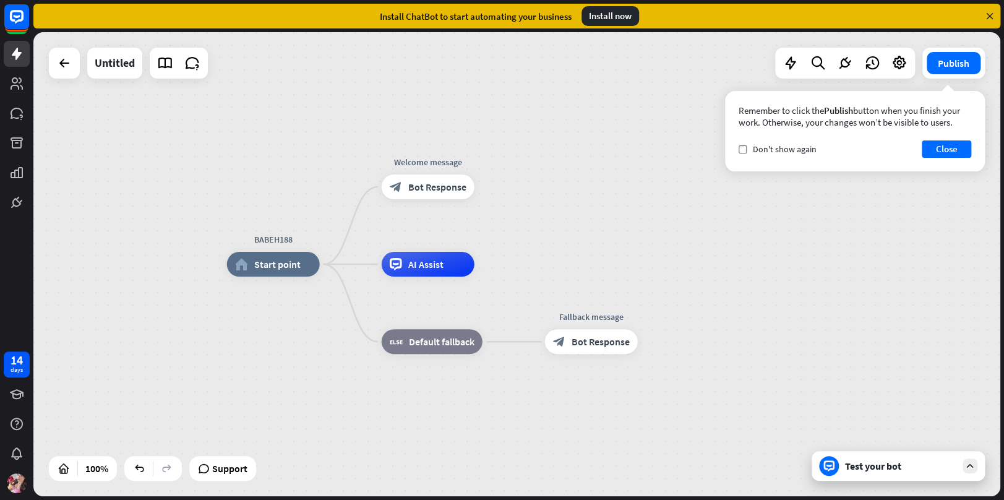
click at [270, 344] on div "BABEH188 home_2 Start point Welcome message block_bot_response Bot Response AI …" at bounding box center [710, 496] width 967 height 464
click at [131, 66] on div "Untitled" at bounding box center [115, 63] width 40 height 31
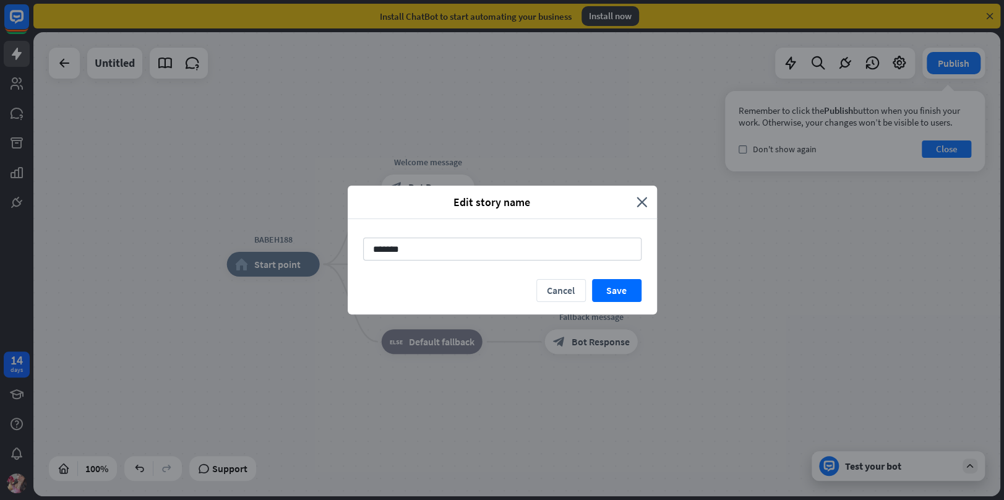
type input "********"
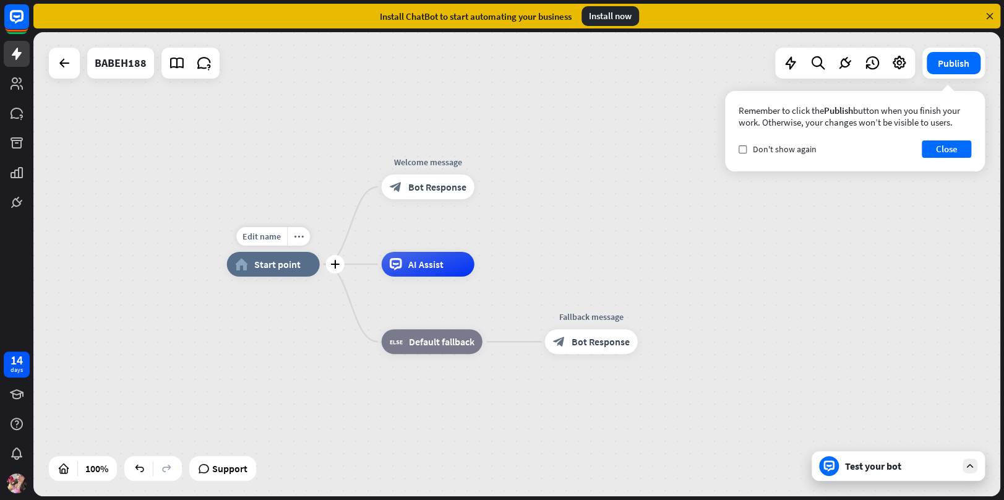
click at [272, 264] on span "Start point" at bounding box center [277, 264] width 46 height 12
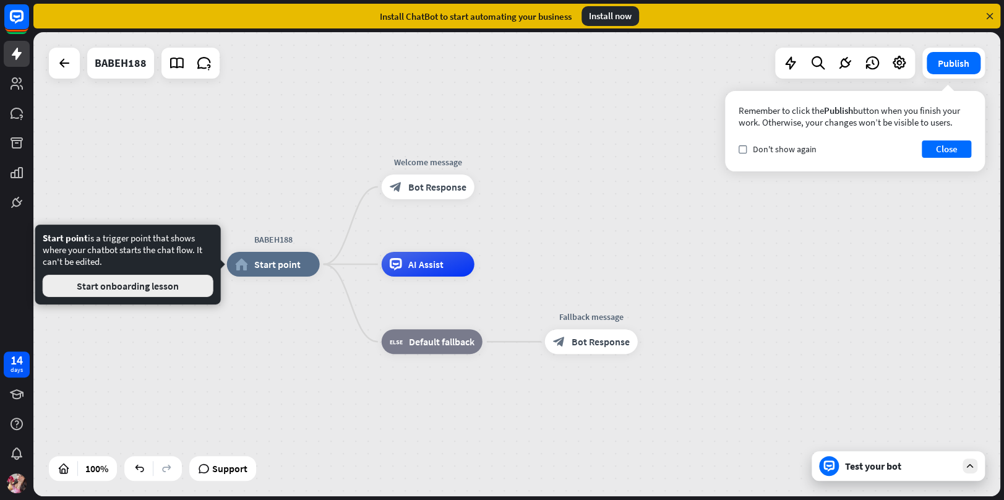
click at [201, 287] on button "Start onboarding lesson" at bounding box center [128, 286] width 171 height 22
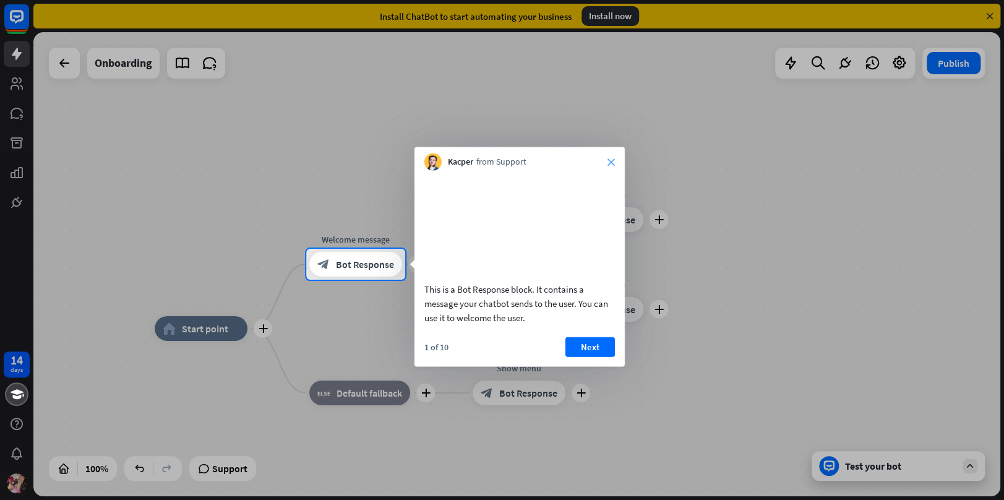
click at [609, 159] on icon "close" at bounding box center [611, 161] width 7 height 7
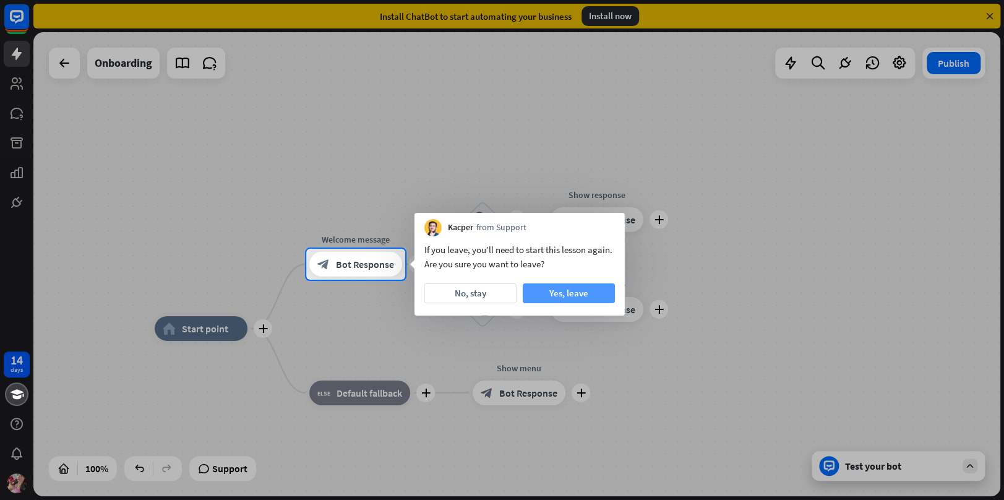
click at [556, 293] on button "Yes, leave" at bounding box center [569, 293] width 92 height 20
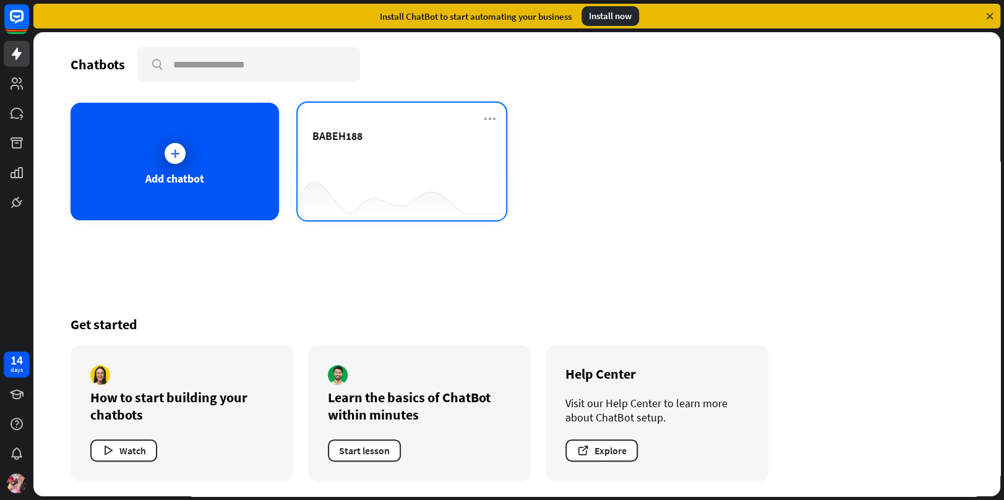
click at [389, 188] on div at bounding box center [402, 196] width 209 height 48
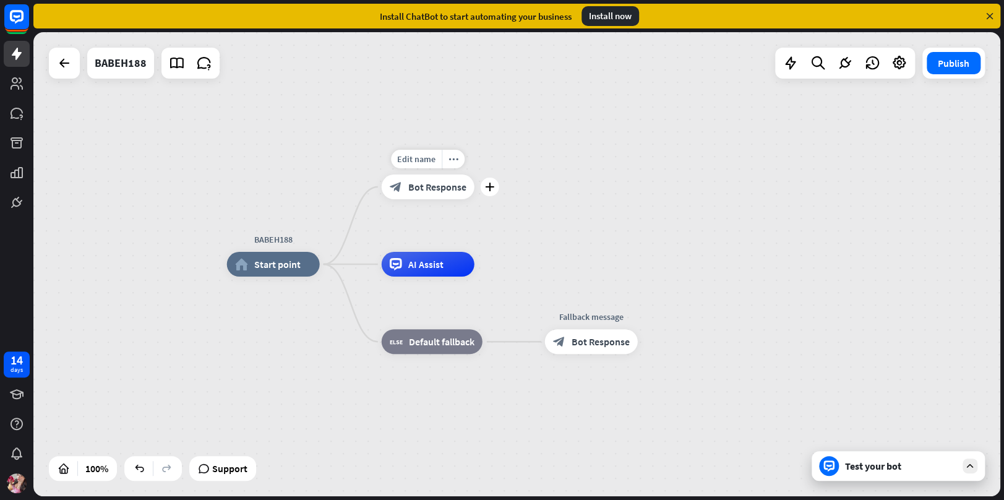
click at [416, 194] on div "block_bot_response Bot Response" at bounding box center [428, 186] width 93 height 25
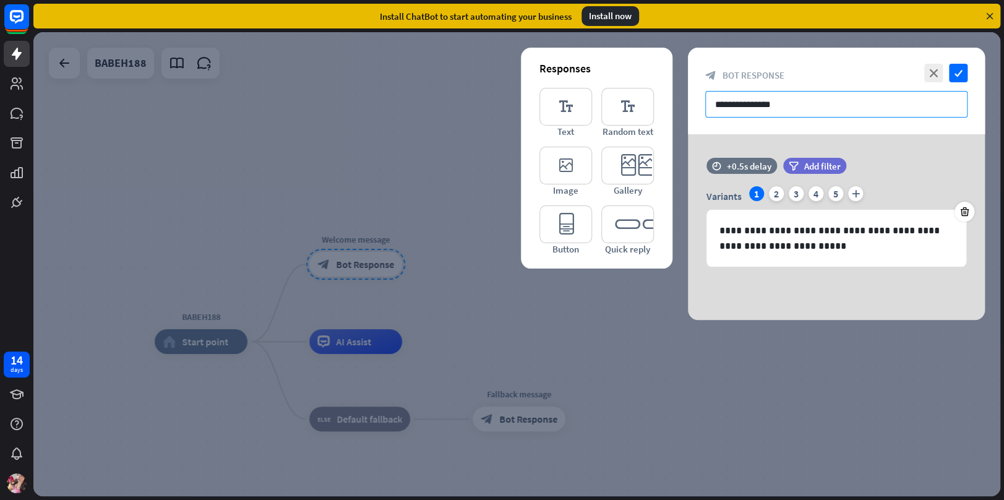
click at [782, 100] on input "**********" at bounding box center [836, 104] width 262 height 27
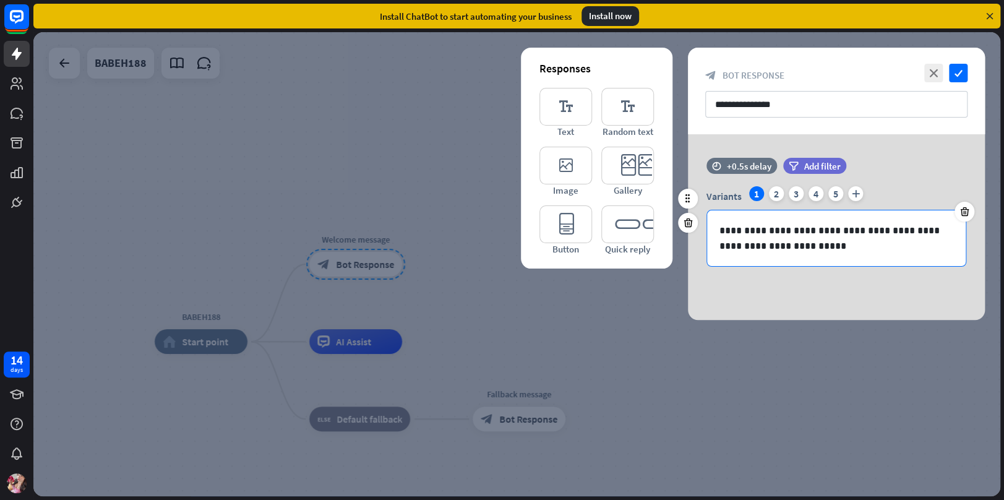
click at [830, 239] on p "**********" at bounding box center [837, 238] width 234 height 31
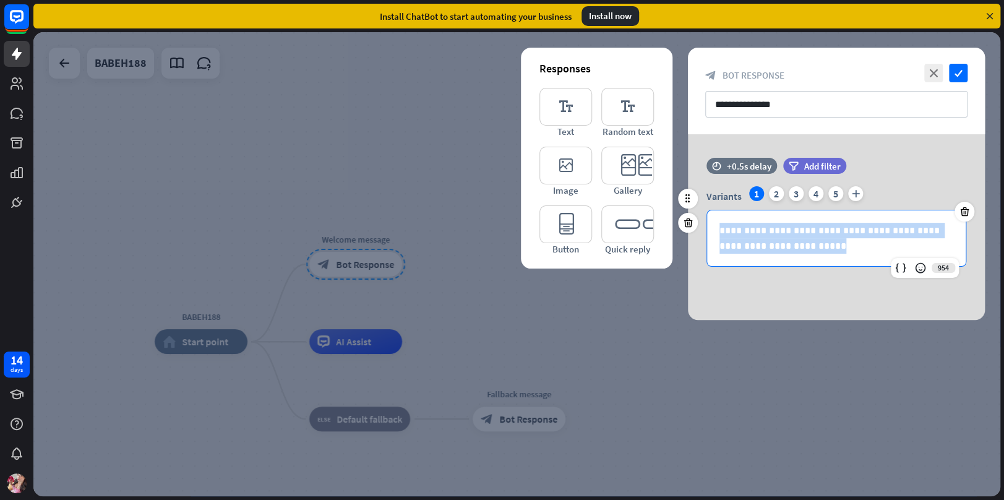
click at [817, 230] on p "**********" at bounding box center [837, 238] width 234 height 31
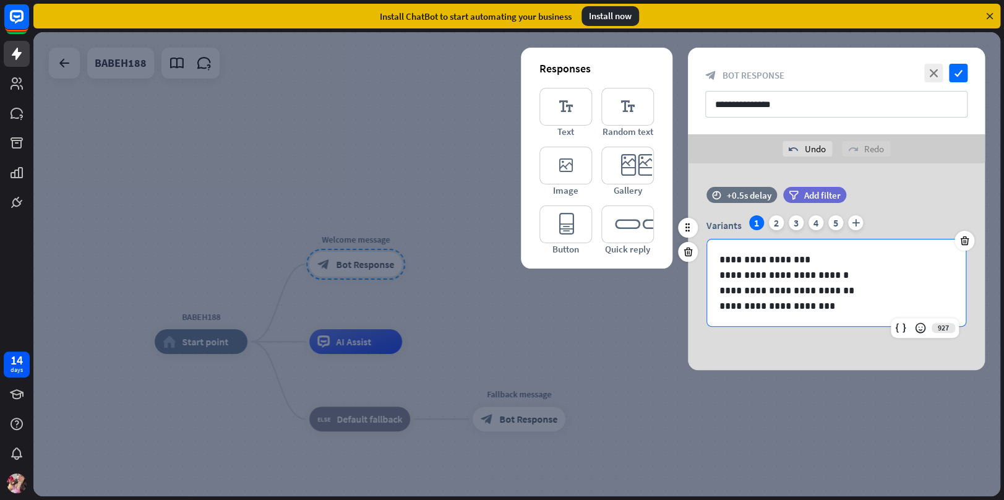
click at [865, 296] on p "**********" at bounding box center [837, 290] width 234 height 15
click at [776, 222] on div "2" at bounding box center [776, 222] width 15 height 15
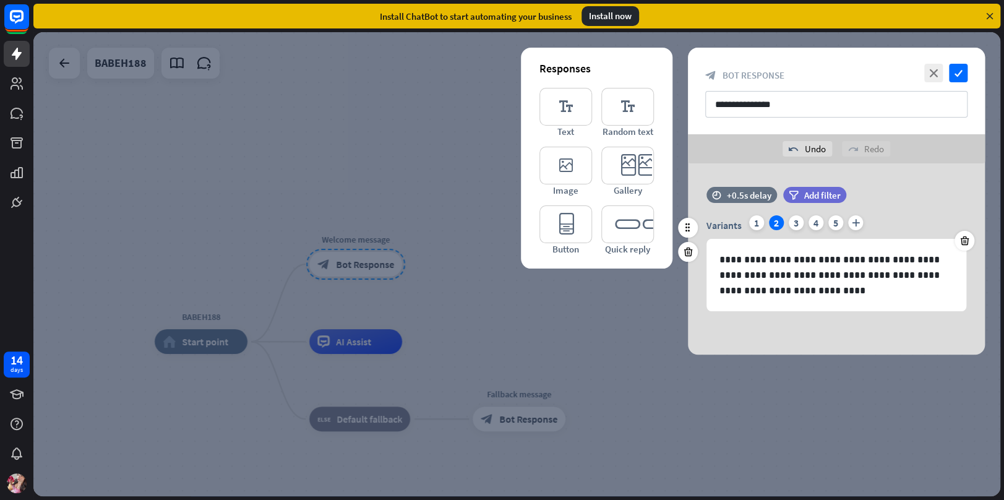
click at [798, 216] on div "Variants 1 2 3 4 5 plus" at bounding box center [837, 225] width 260 height 20
click at [794, 226] on div "3" at bounding box center [796, 222] width 15 height 15
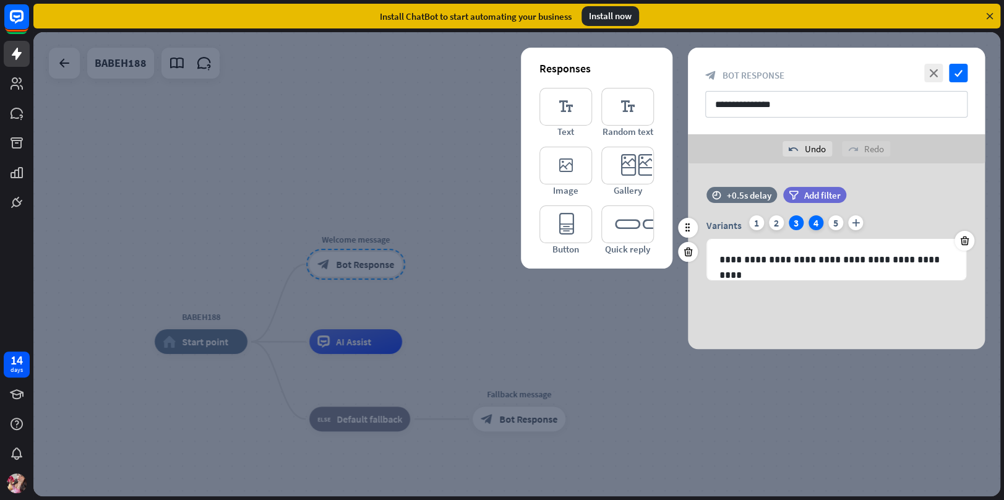
click at [822, 222] on div "4" at bounding box center [816, 222] width 15 height 15
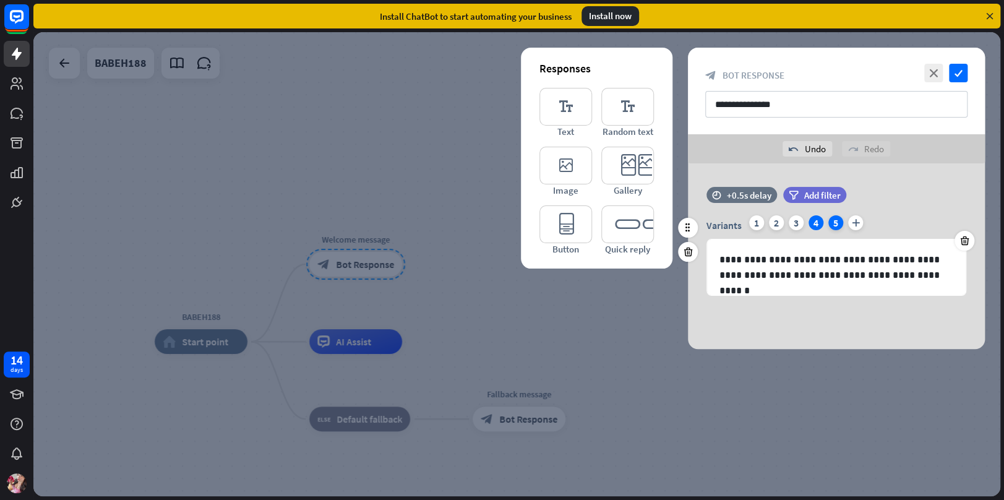
click at [835, 222] on div "5" at bounding box center [836, 222] width 15 height 15
click at [964, 245] on icon at bounding box center [965, 240] width 12 height 11
click at [965, 241] on icon at bounding box center [965, 240] width 12 height 11
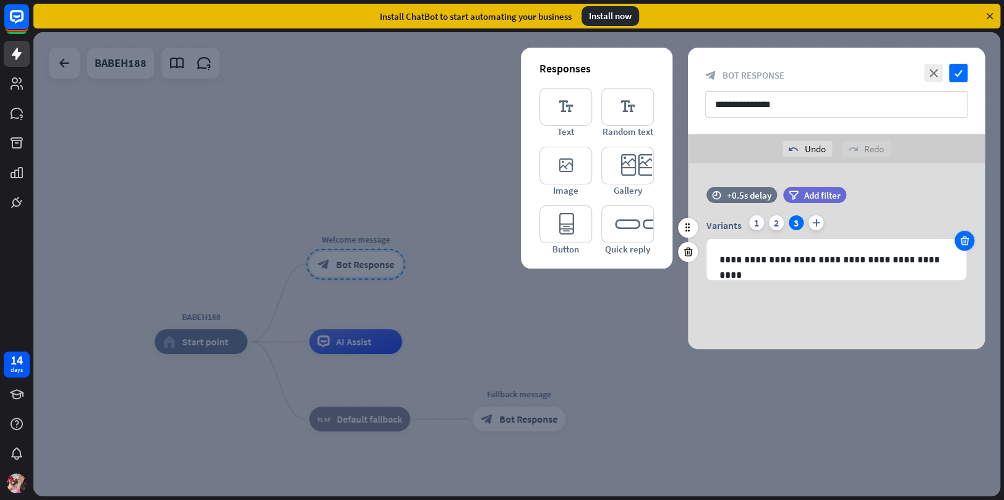
click at [965, 241] on icon at bounding box center [965, 240] width 12 height 11
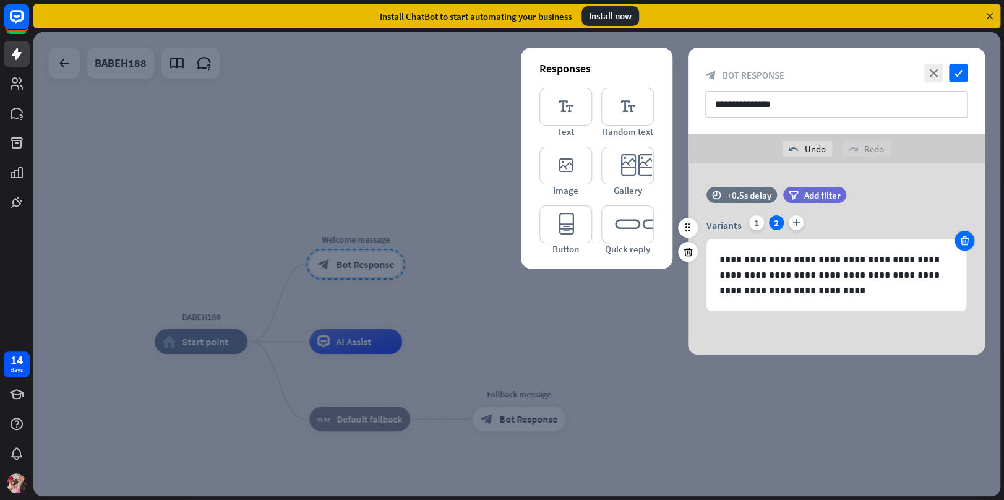
click at [965, 241] on icon at bounding box center [965, 240] width 12 height 11
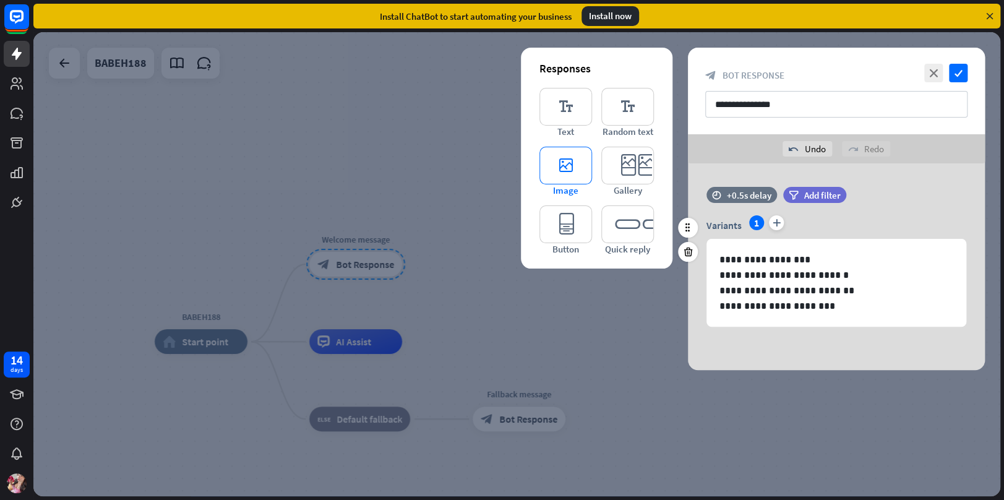
click at [556, 171] on icon "editor_image" at bounding box center [566, 166] width 53 height 38
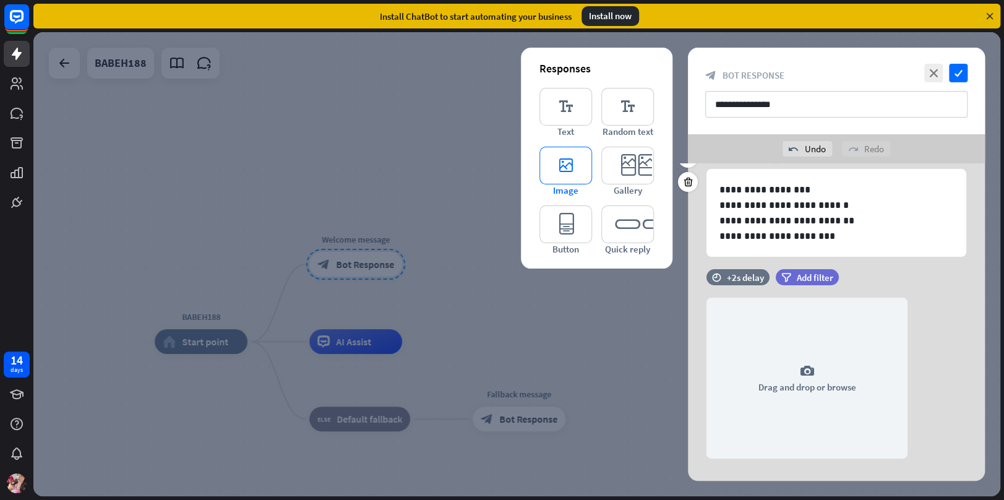
scroll to position [92, 0]
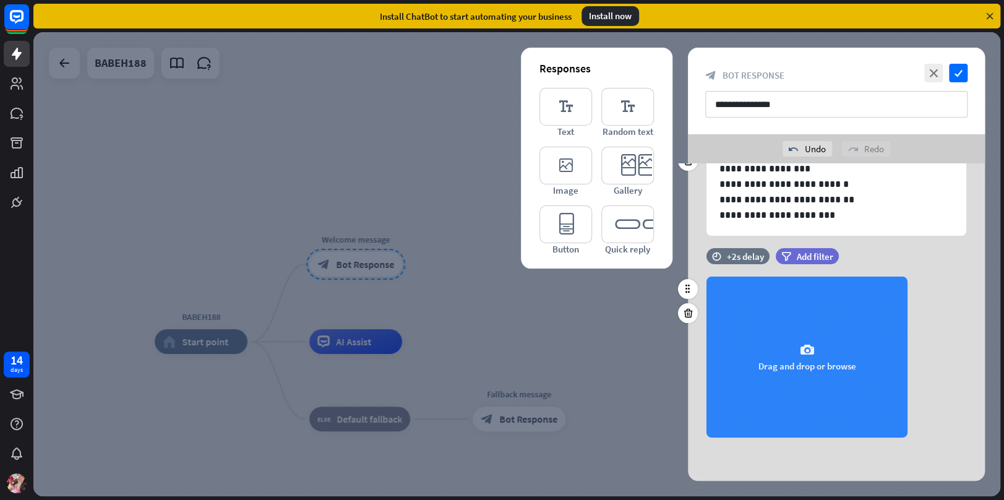
click at [788, 321] on div "camera Drag and drop or browse" at bounding box center [807, 357] width 201 height 161
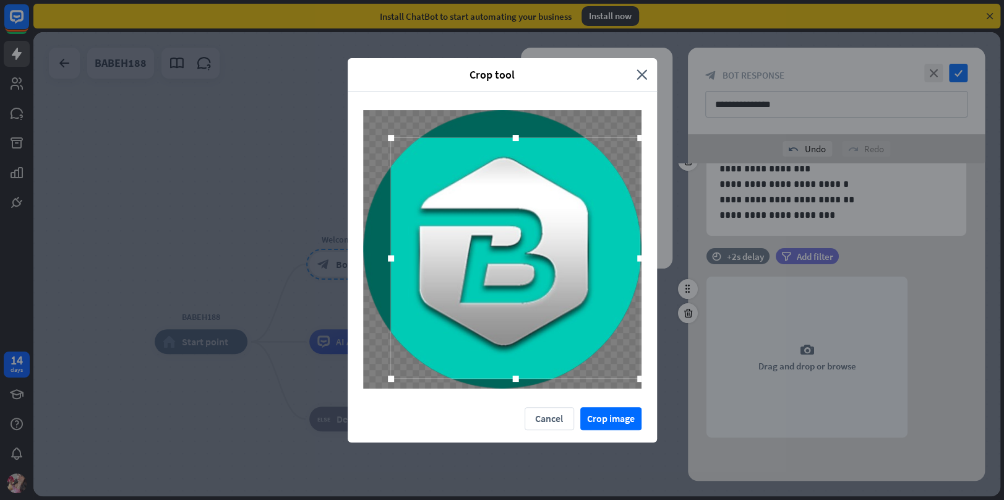
drag, startPoint x: 619, startPoint y: 363, endPoint x: 646, endPoint y: 381, distance: 32.1
click at [646, 381] on div at bounding box center [502, 250] width 309 height 316
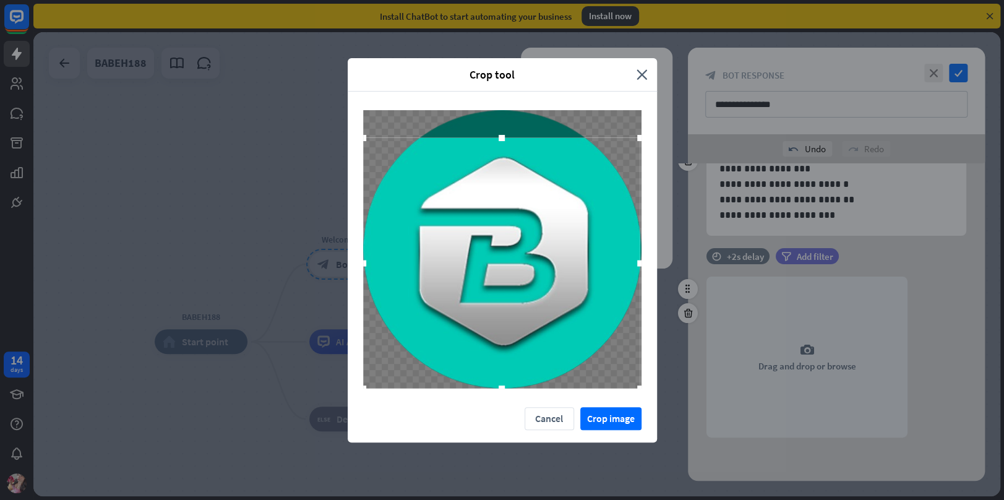
drag, startPoint x: 394, startPoint y: 377, endPoint x: 344, endPoint y: 390, distance: 51.8
click at [344, 390] on div "Crop tool close Cancel Crop image" at bounding box center [502, 250] width 1004 height 500
drag, startPoint x: 502, startPoint y: 137, endPoint x: 499, endPoint y: 90, distance: 47.1
click at [499, 90] on div "Crop tool close Cancel Crop image" at bounding box center [502, 250] width 309 height 384
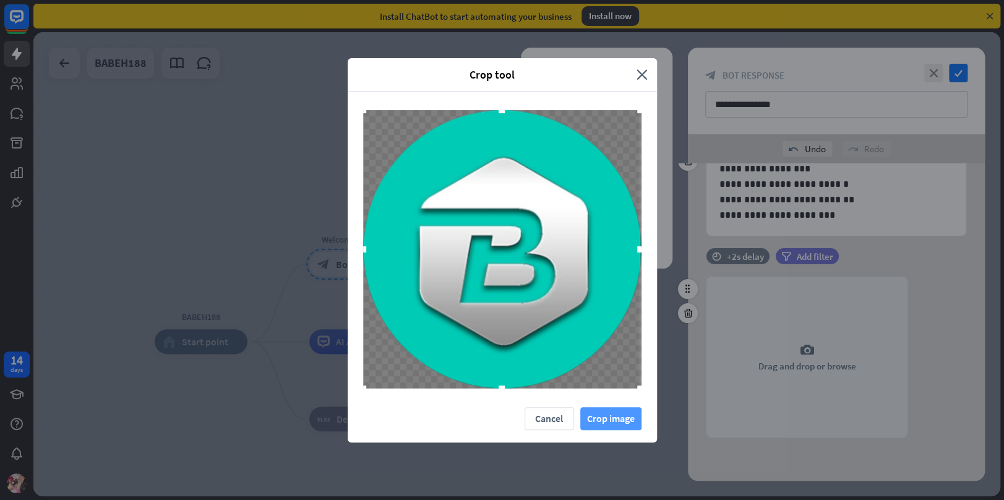
click at [599, 423] on button "Crop image" at bounding box center [610, 418] width 61 height 23
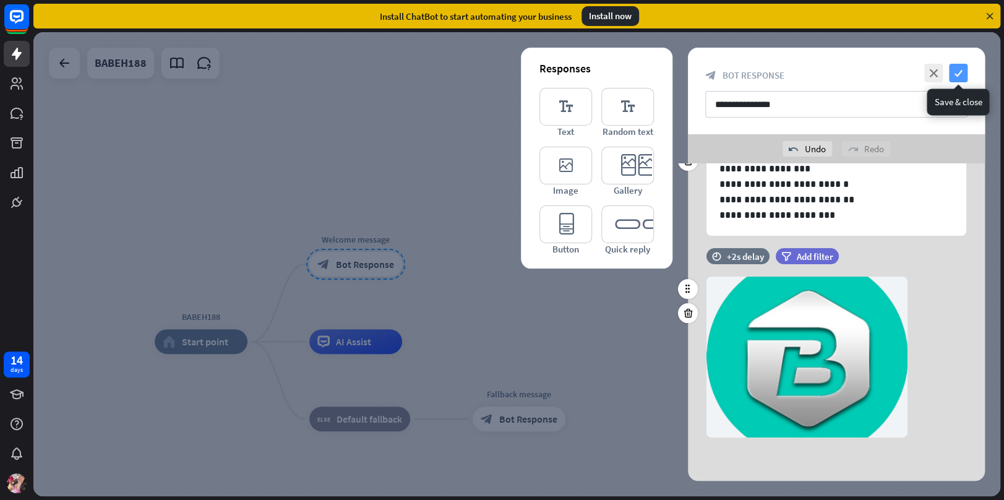
click at [961, 75] on icon "check" at bounding box center [958, 73] width 19 height 19
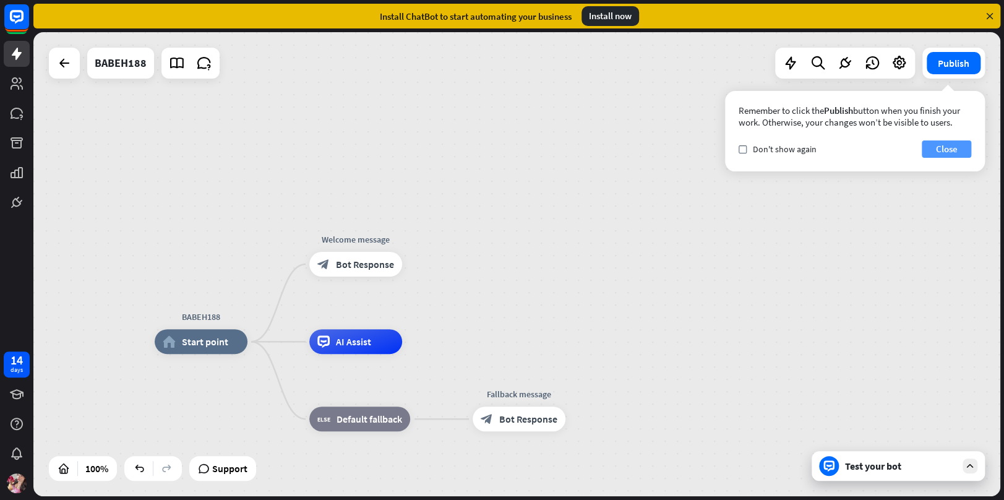
click at [964, 151] on button "Close" at bounding box center [947, 148] width 50 height 17
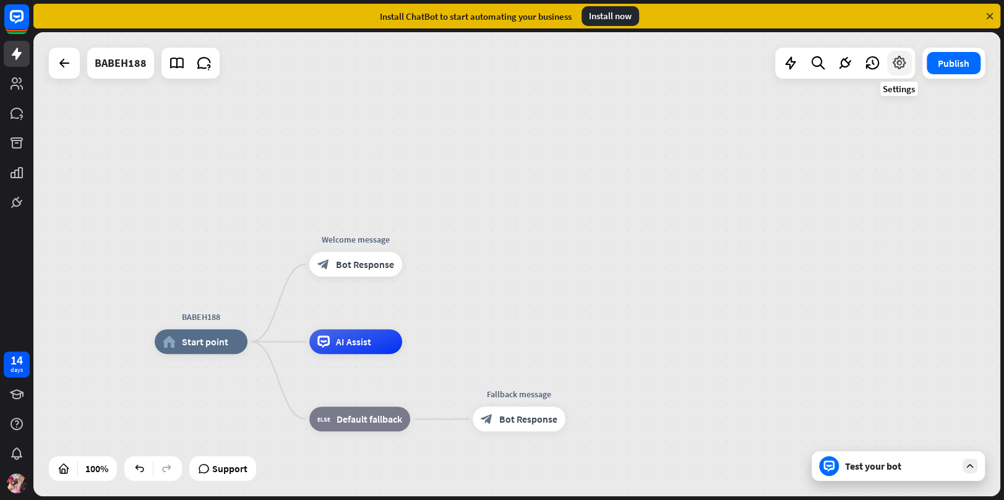
click at [901, 67] on icon at bounding box center [900, 63] width 16 height 16
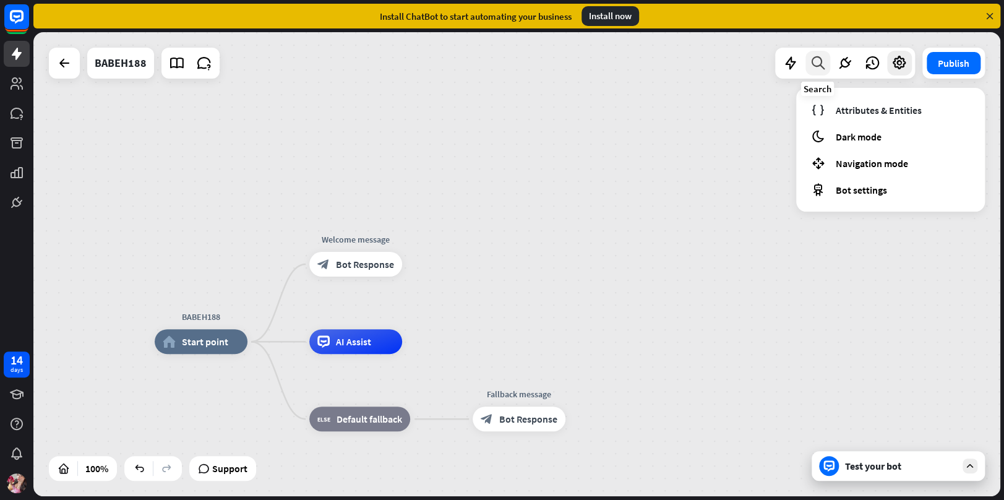
click at [821, 73] on div at bounding box center [818, 63] width 25 height 25
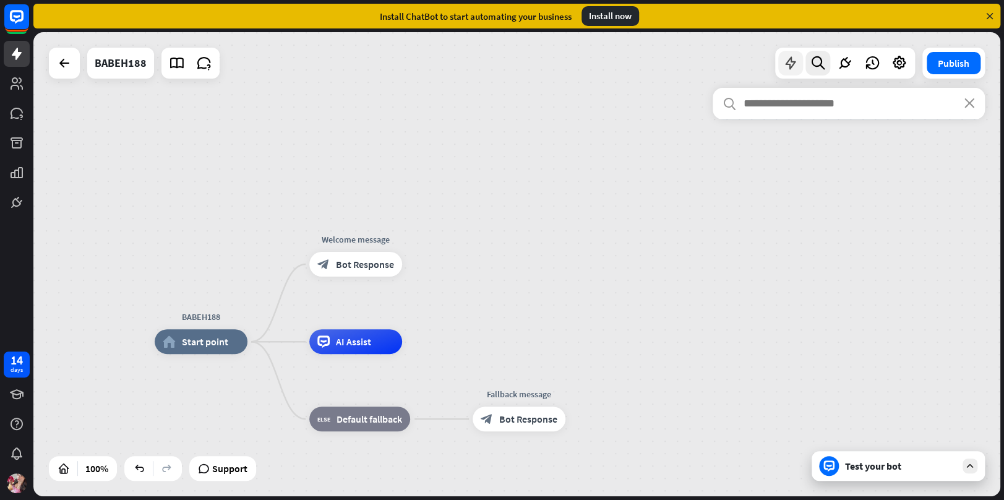
click at [790, 73] on div at bounding box center [790, 63] width 25 height 25
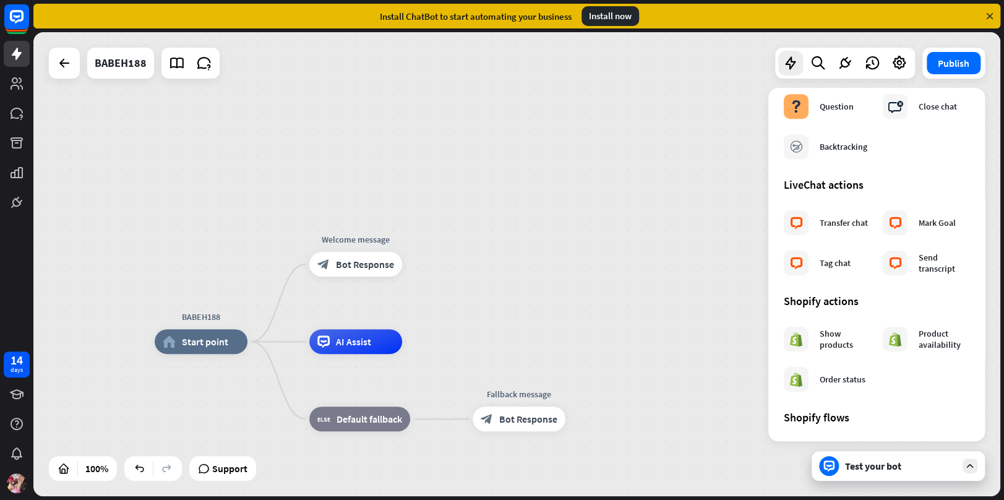
scroll to position [423, 0]
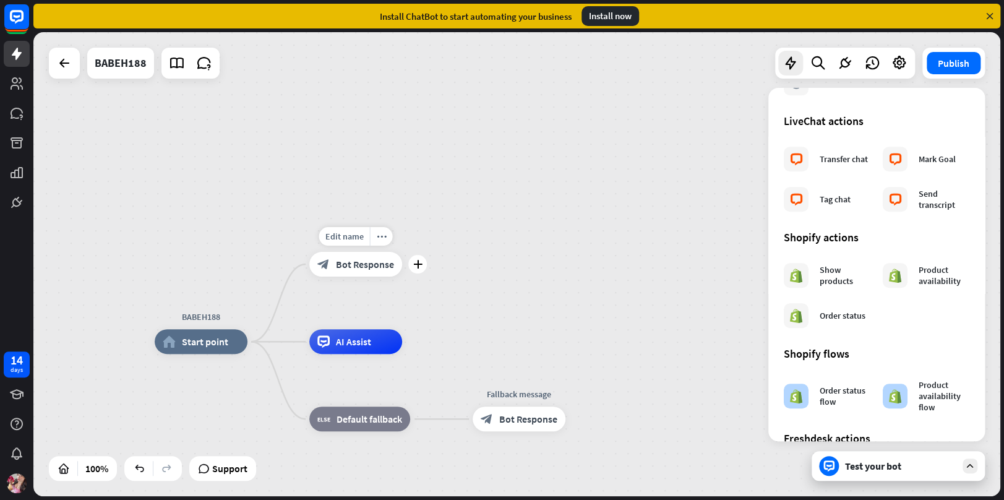
click at [356, 261] on span "Bot Response" at bounding box center [365, 264] width 58 height 12
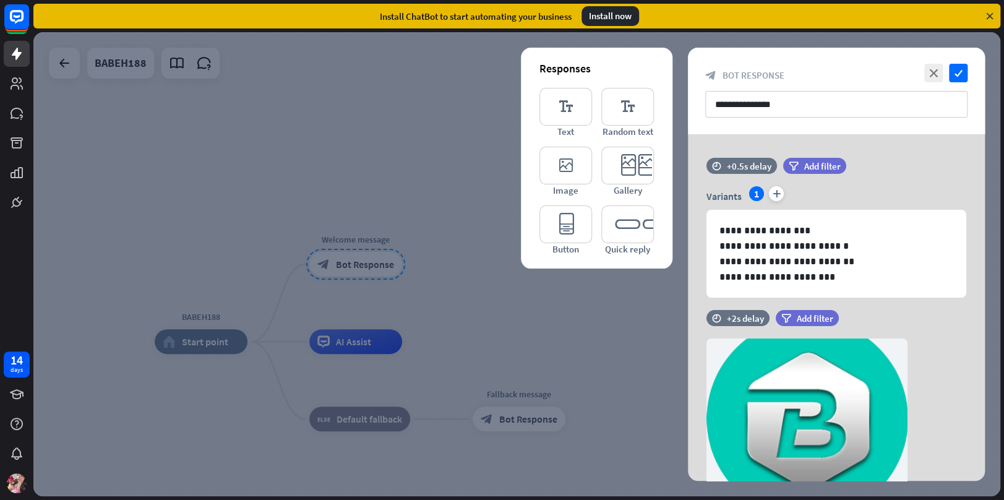
click at [350, 261] on div at bounding box center [516, 264] width 967 height 464
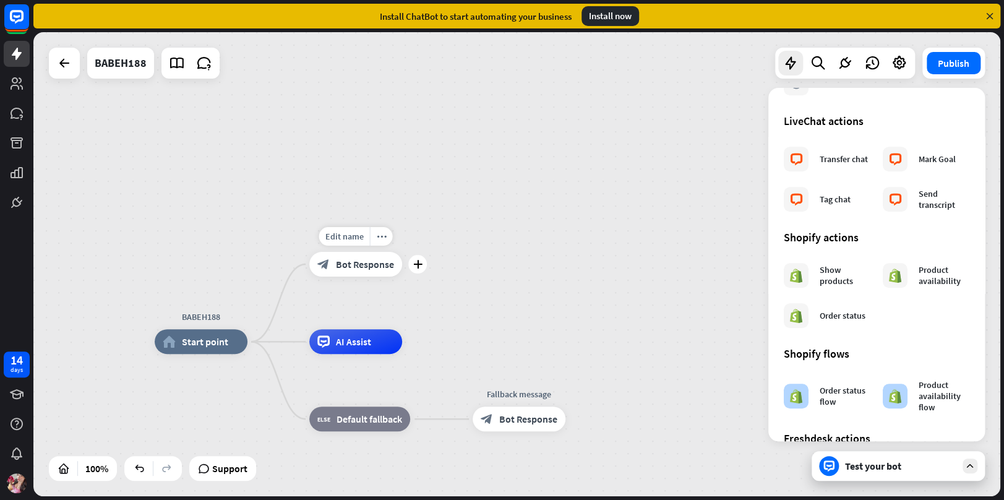
click at [335, 277] on div "Edit name more_horiz plus Welcome message block_bot_response Bot Response" at bounding box center [355, 264] width 93 height 25
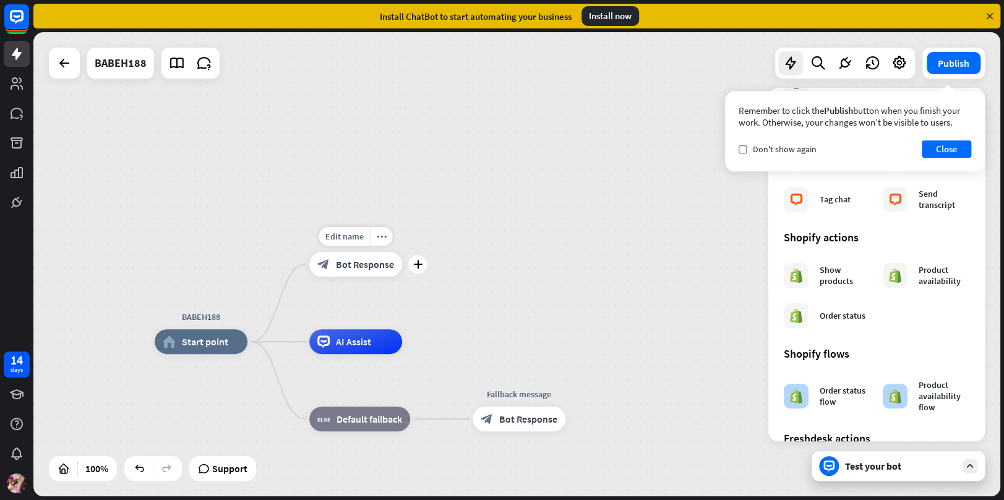
click at [355, 271] on div "block_bot_response Bot Response" at bounding box center [355, 264] width 93 height 25
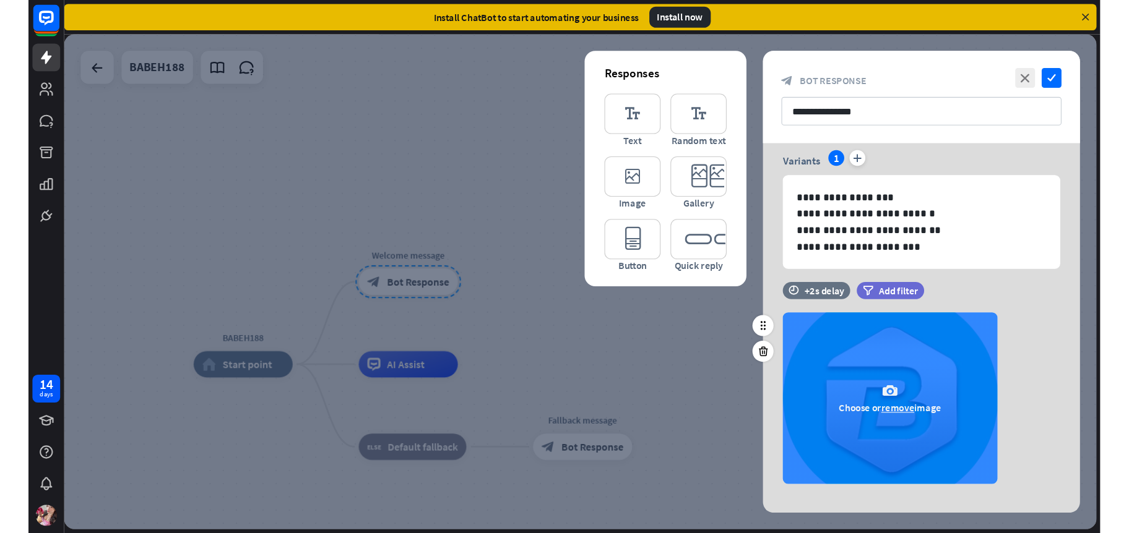
scroll to position [62, 0]
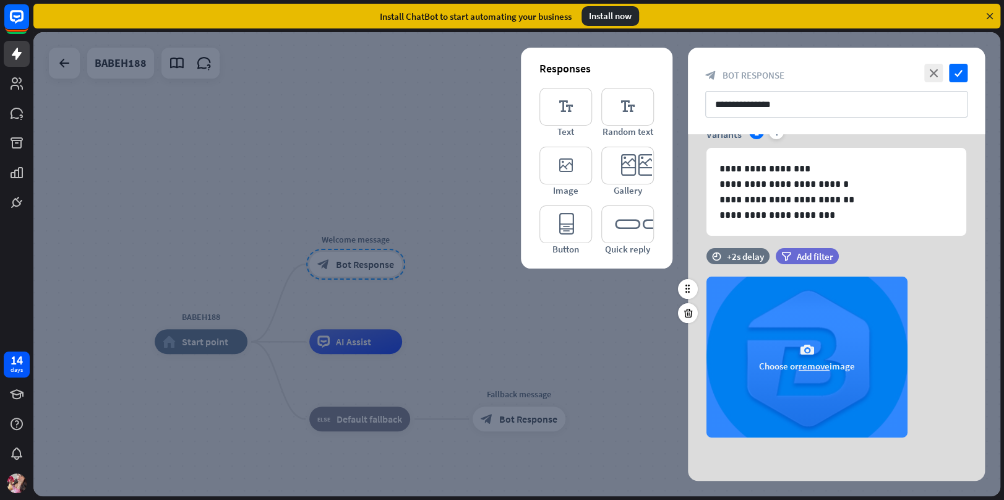
drag, startPoint x: 833, startPoint y: 304, endPoint x: 833, endPoint y: 410, distance: 106.4
click at [833, 316] on div "camera Choose or remove image" at bounding box center [807, 357] width 201 height 161
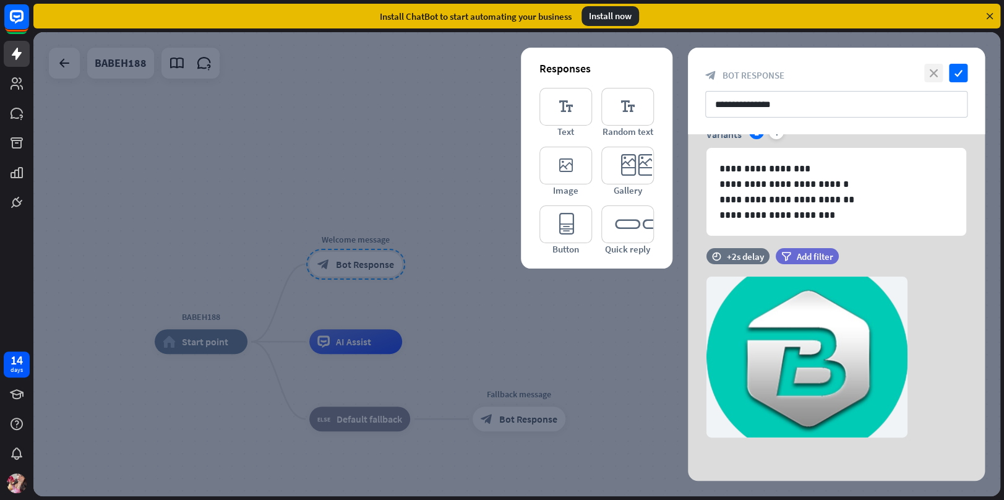
click at [936, 71] on icon "close" at bounding box center [933, 73] width 19 height 19
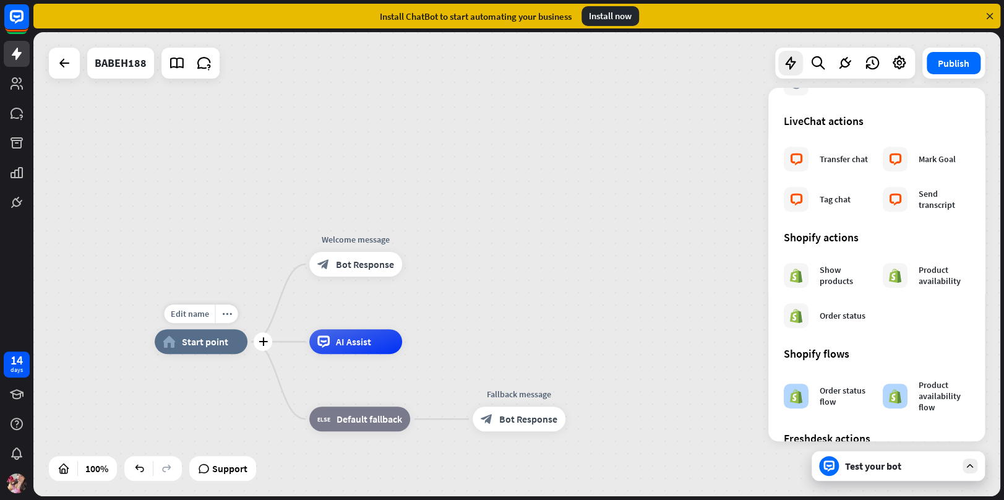
click at [190, 345] on span "Start point" at bounding box center [205, 341] width 46 height 12
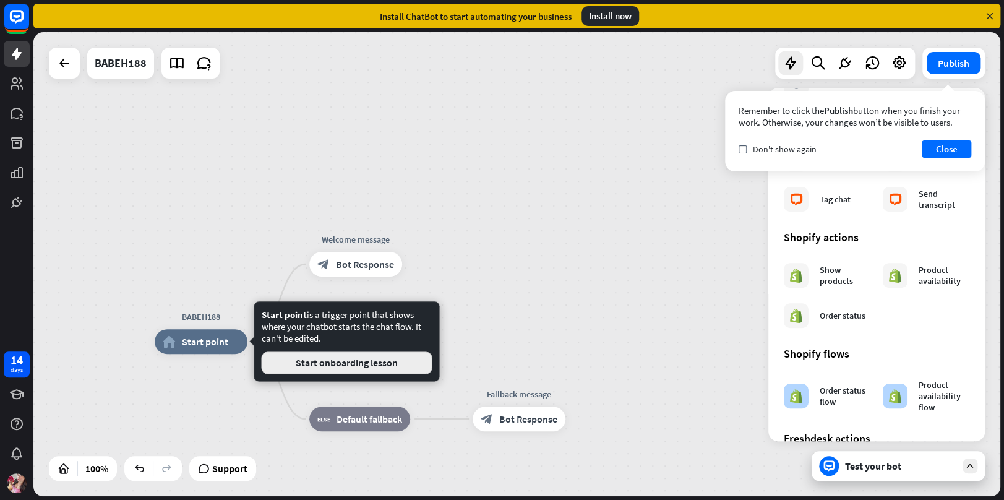
click at [312, 361] on button "Start onboarding lesson" at bounding box center [346, 362] width 171 height 22
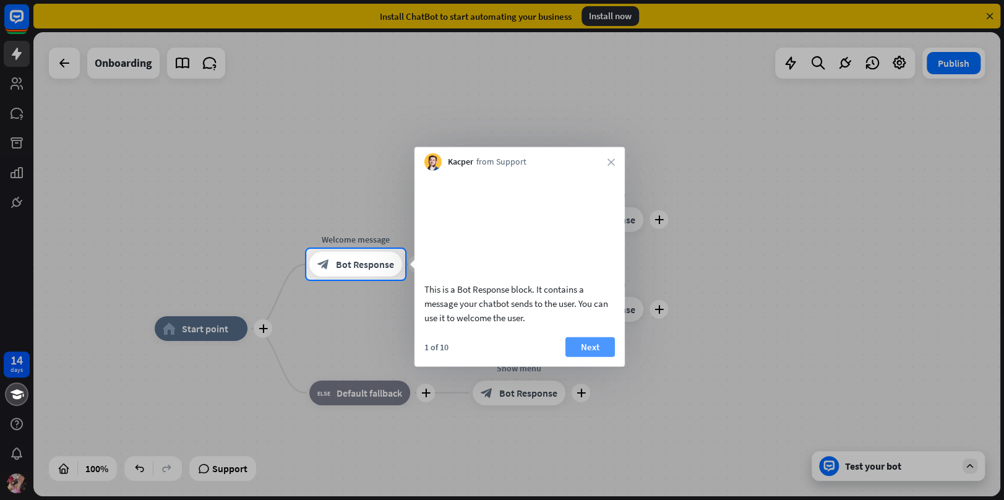
click at [584, 356] on button "Next" at bounding box center [591, 347] width 50 height 20
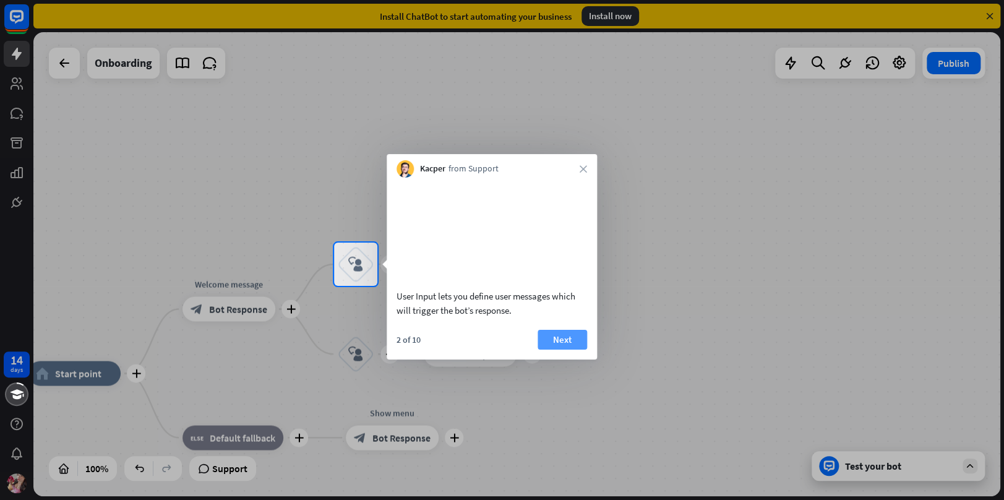
click at [577, 349] on button "Next" at bounding box center [563, 339] width 50 height 20
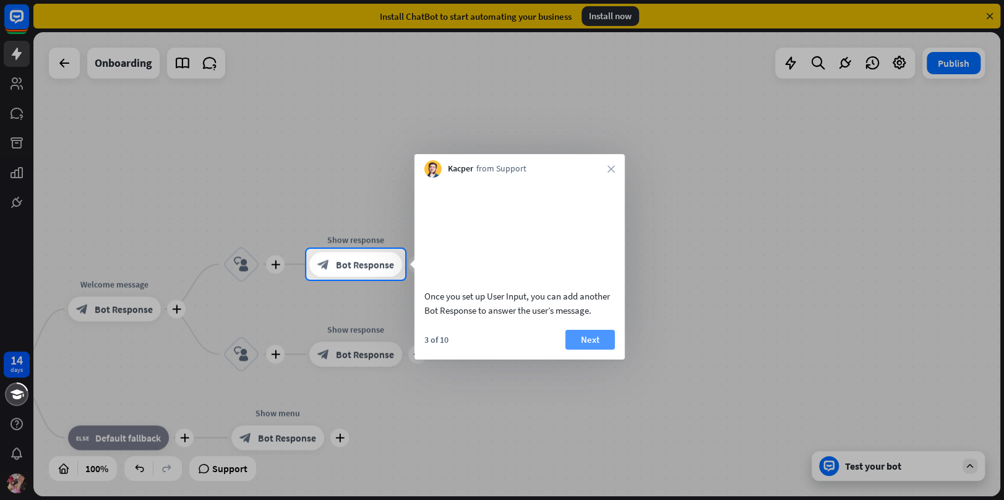
click at [601, 349] on button "Next" at bounding box center [591, 339] width 50 height 20
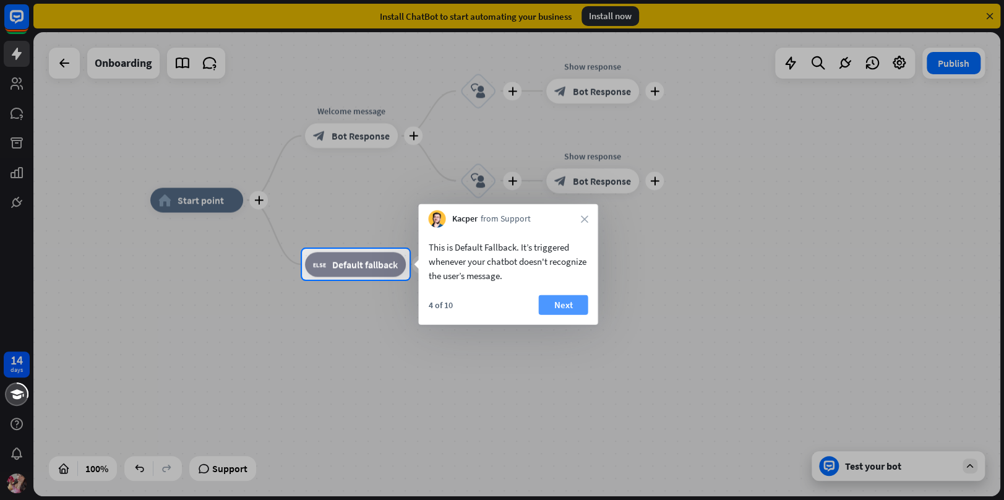
click at [548, 309] on button "Next" at bounding box center [563, 305] width 50 height 20
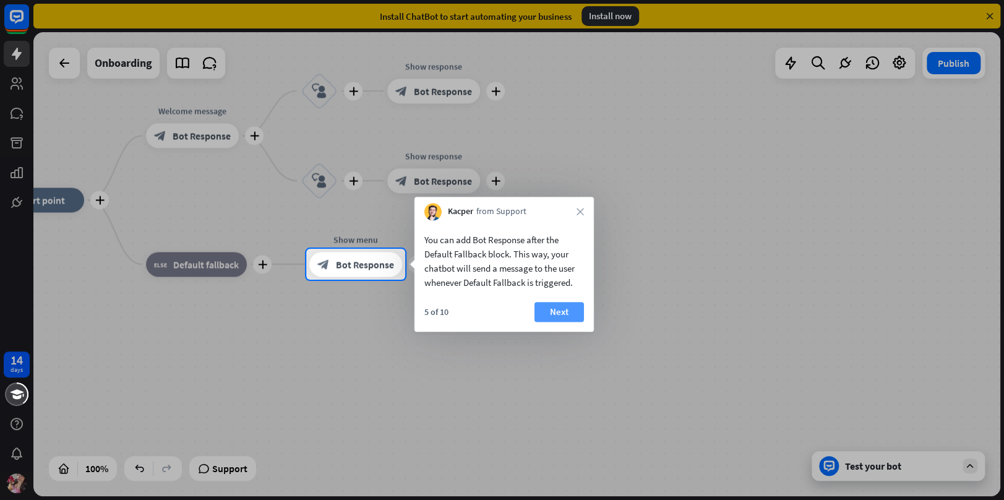
click at [561, 319] on button "Next" at bounding box center [560, 312] width 50 height 20
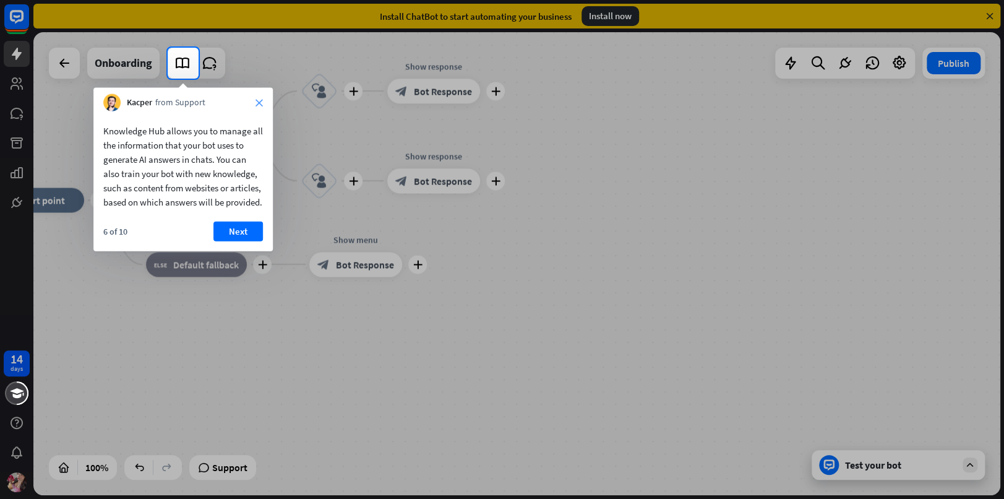
click at [261, 99] on icon "close" at bounding box center [259, 102] width 7 height 7
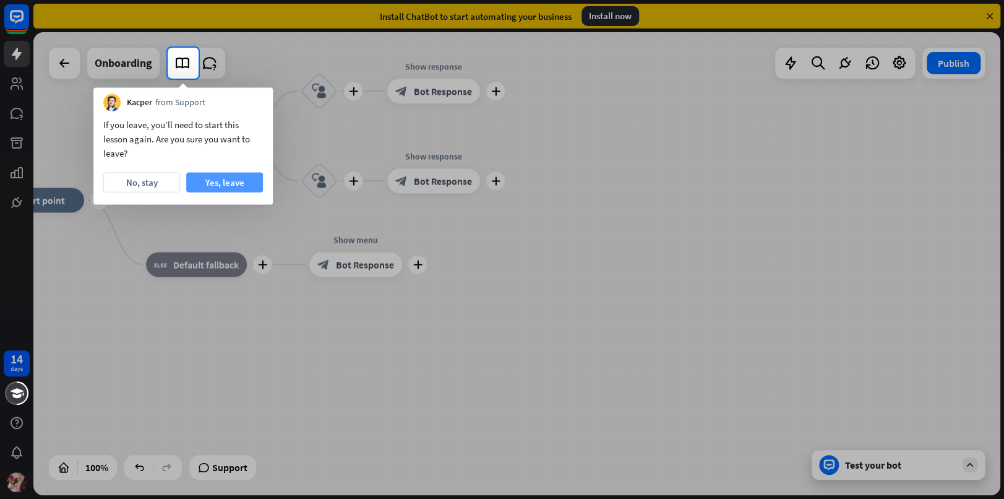
click at [217, 178] on button "Yes, leave" at bounding box center [224, 183] width 77 height 20
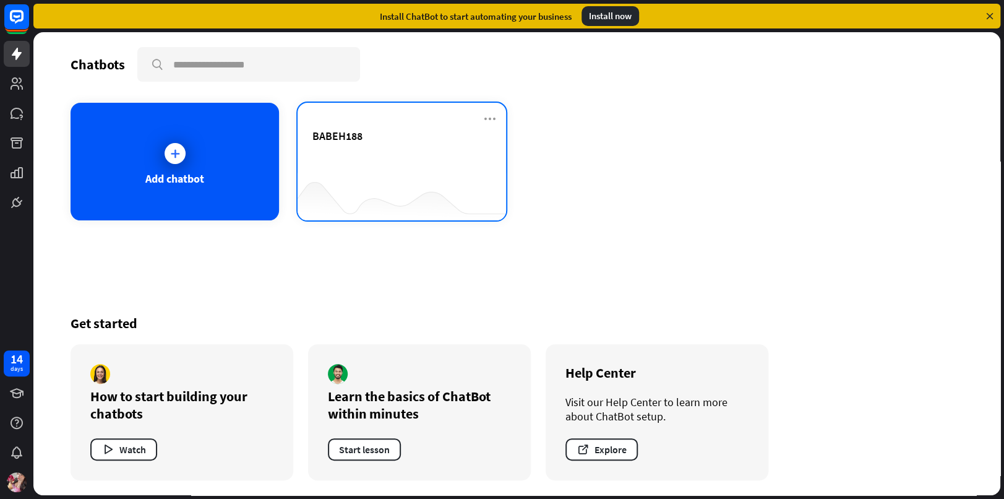
click at [387, 168] on div "BABEH188" at bounding box center [401, 150] width 179 height 43
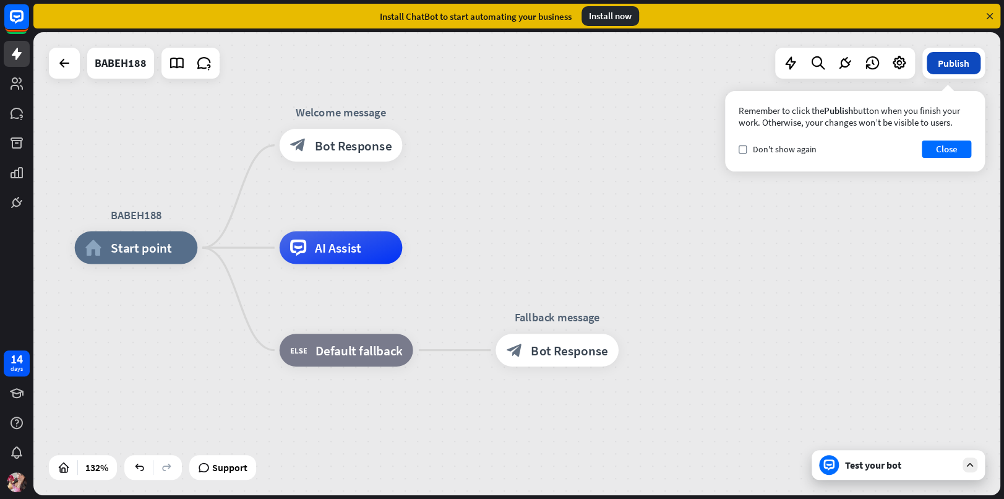
click at [943, 61] on button "Publish" at bounding box center [954, 63] width 54 height 22
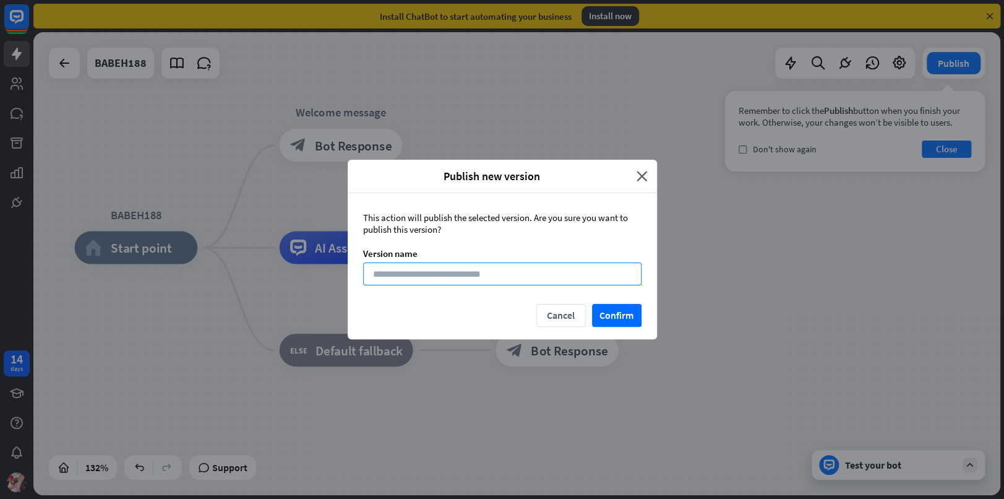
click at [466, 269] on input at bounding box center [502, 273] width 278 height 23
type input "********"
click at [618, 299] on div "This action will publish the selected version. Are you sure you want to publish…" at bounding box center [502, 248] width 309 height 111
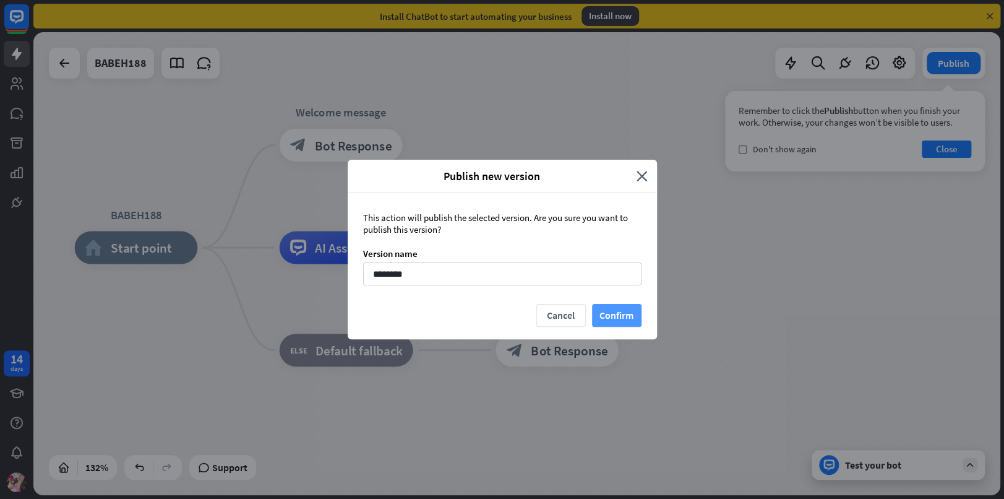
click at [611, 306] on button "Confirm" at bounding box center [617, 315] width 50 height 23
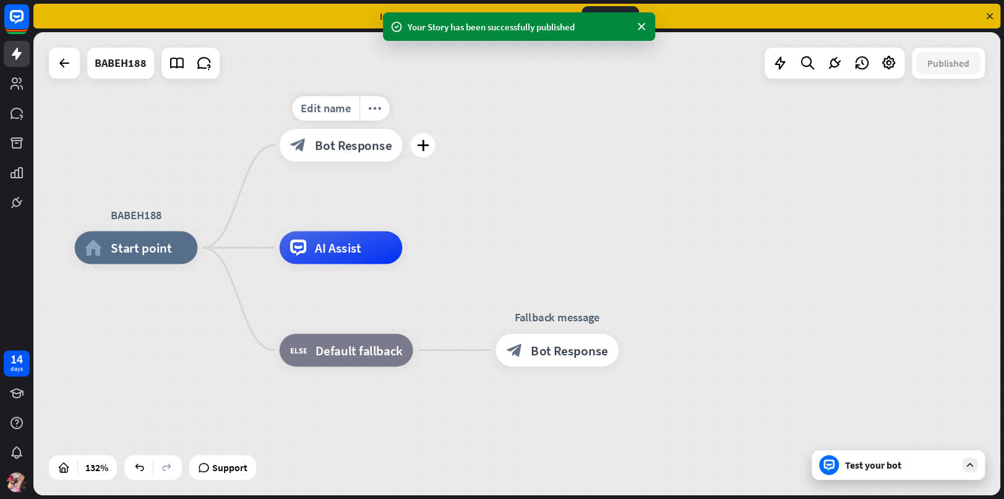
click at [365, 150] on span "Bot Response" at bounding box center [353, 145] width 77 height 16
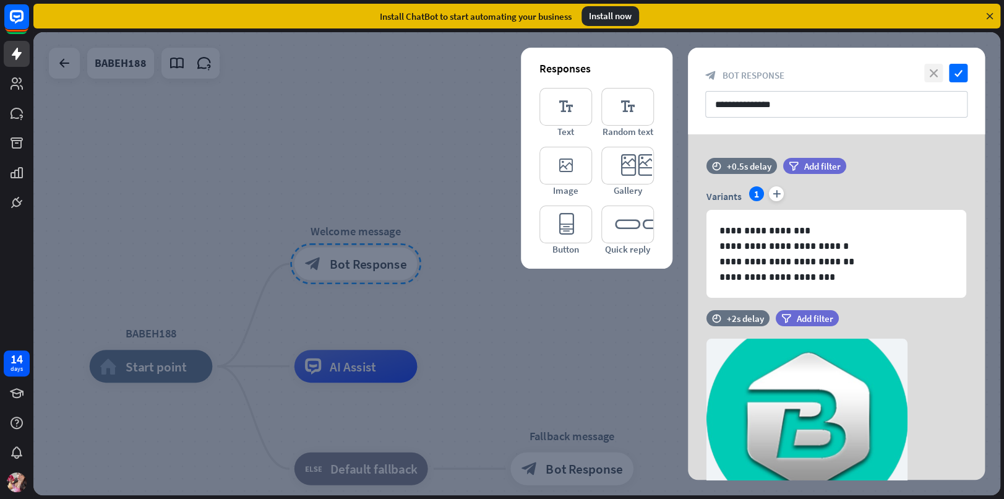
click at [934, 74] on icon "close" at bounding box center [933, 73] width 19 height 19
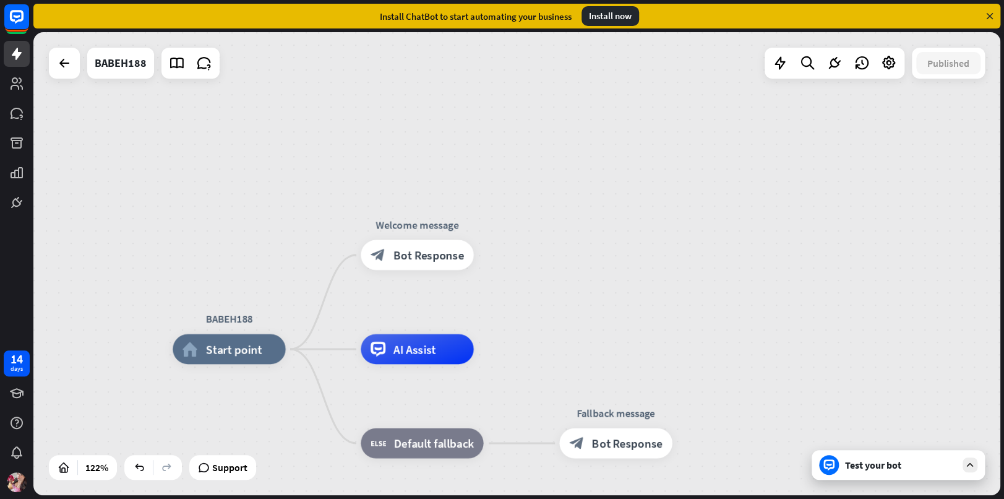
click at [30, 256] on div "14 days" at bounding box center [16, 249] width 33 height 499
drag, startPoint x: 782, startPoint y: 3, endPoint x: 782, endPoint y: 84, distance: 81.1
click at [782, 84] on div "close Product Help First steps Get started with ChatBot Help Center Follow step…" at bounding box center [518, 249] width 971 height 499
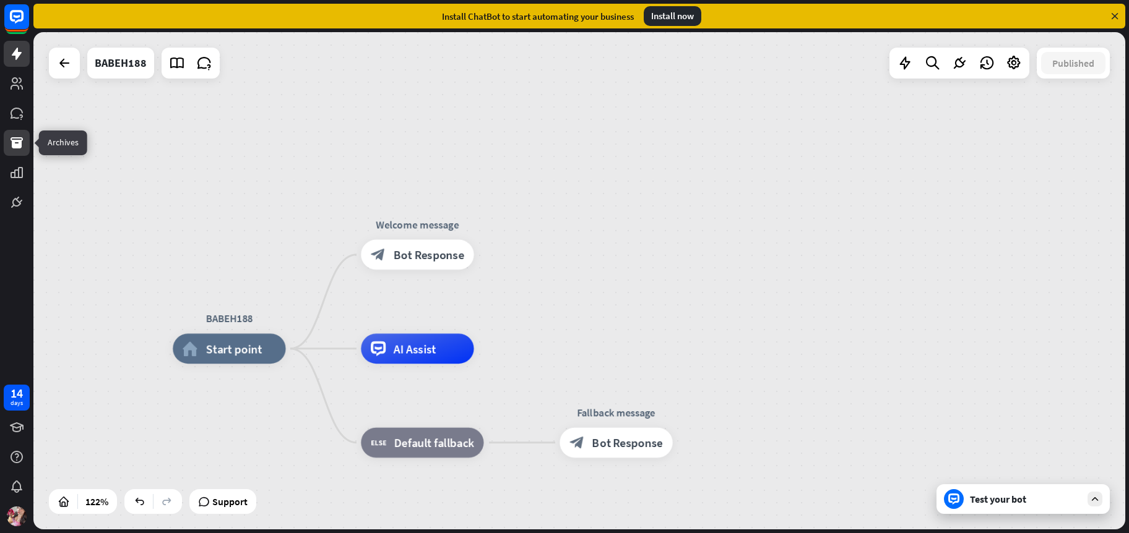
click at [24, 147] on icon at bounding box center [16, 143] width 15 height 15
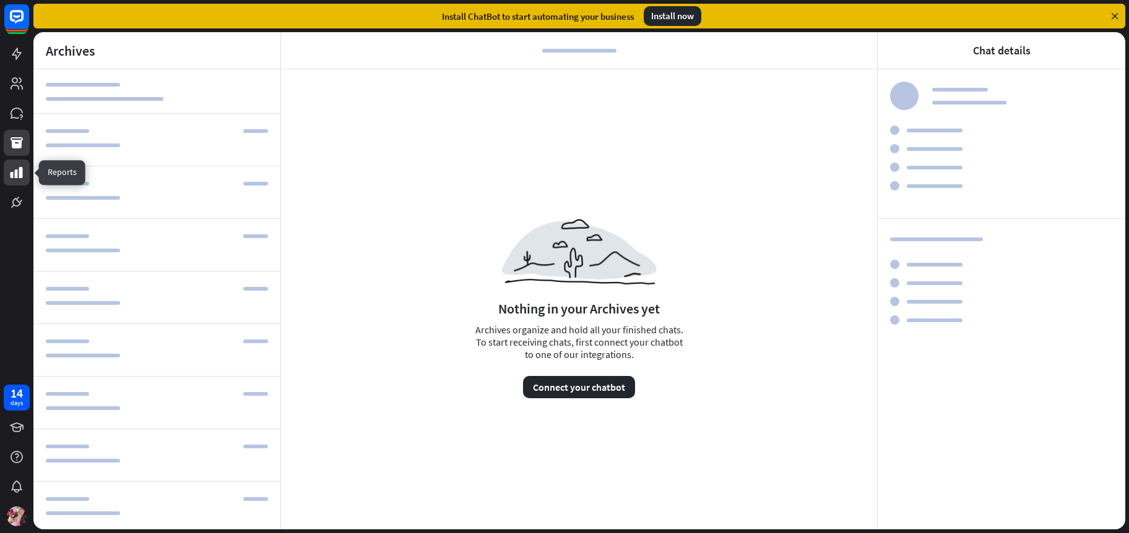
click at [27, 174] on link at bounding box center [17, 173] width 26 height 26
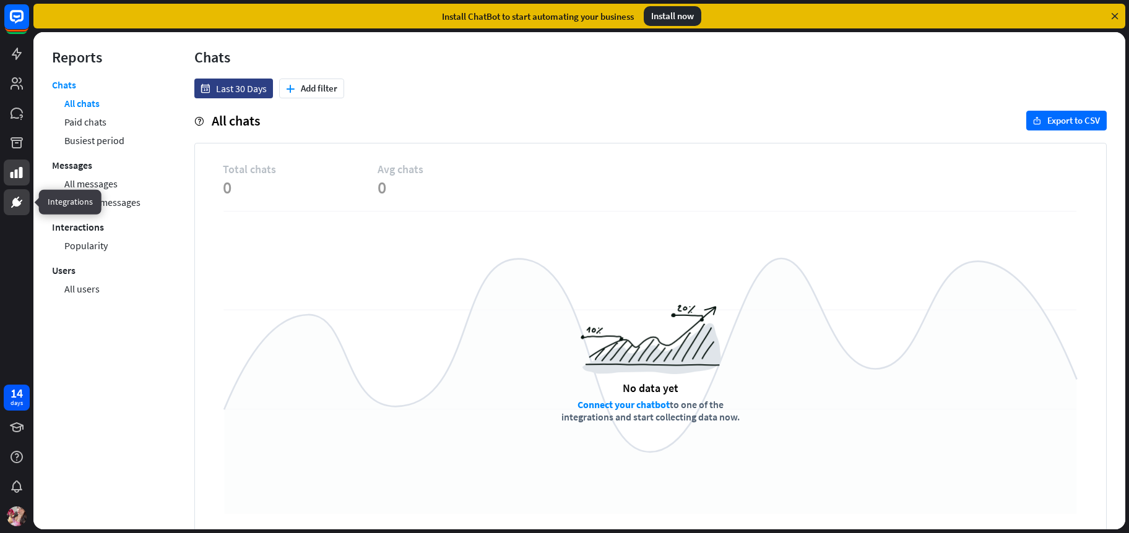
click at [17, 200] on icon at bounding box center [16, 202] width 9 height 9
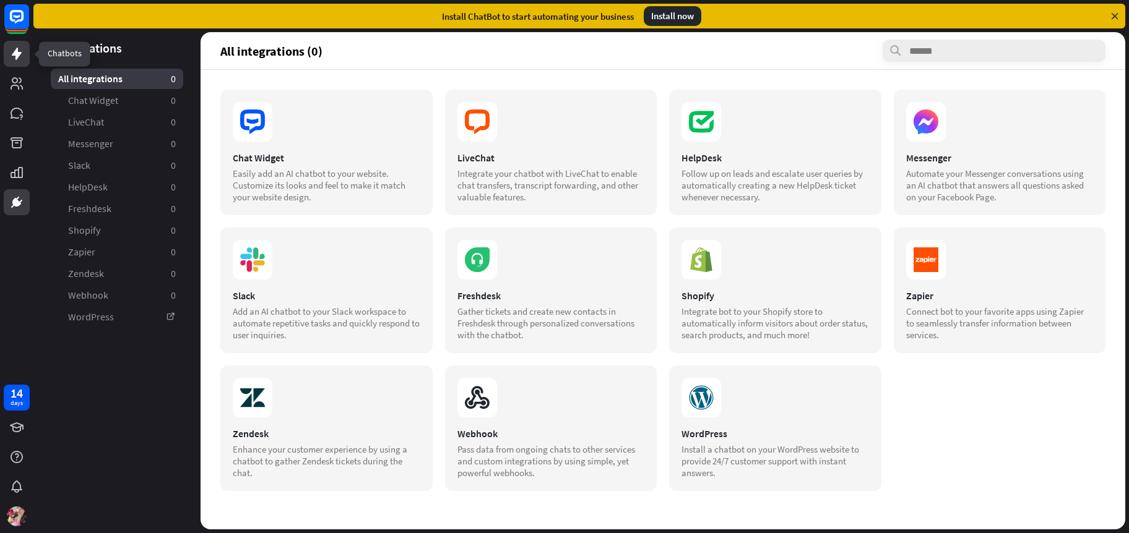
click at [13, 53] on icon at bounding box center [16, 53] width 15 height 15
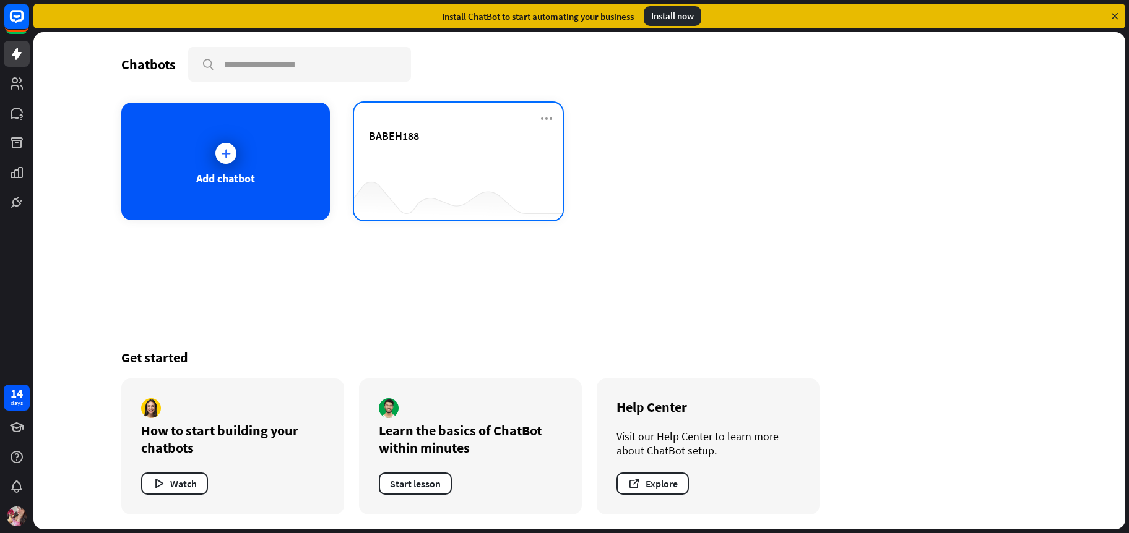
click at [418, 214] on div at bounding box center [458, 196] width 209 height 48
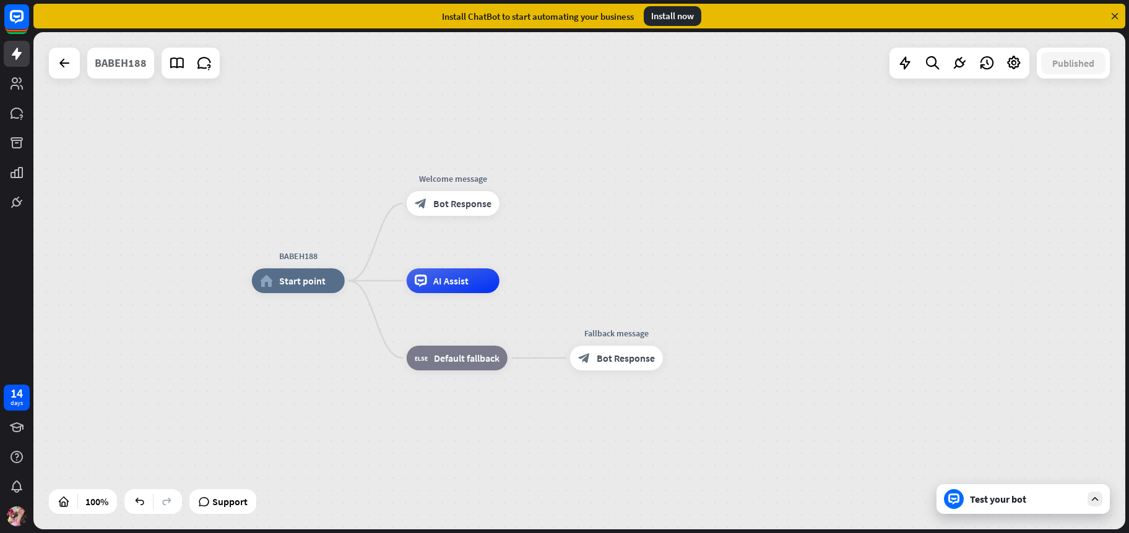
click at [124, 65] on div "BABEH188" at bounding box center [121, 63] width 52 height 31
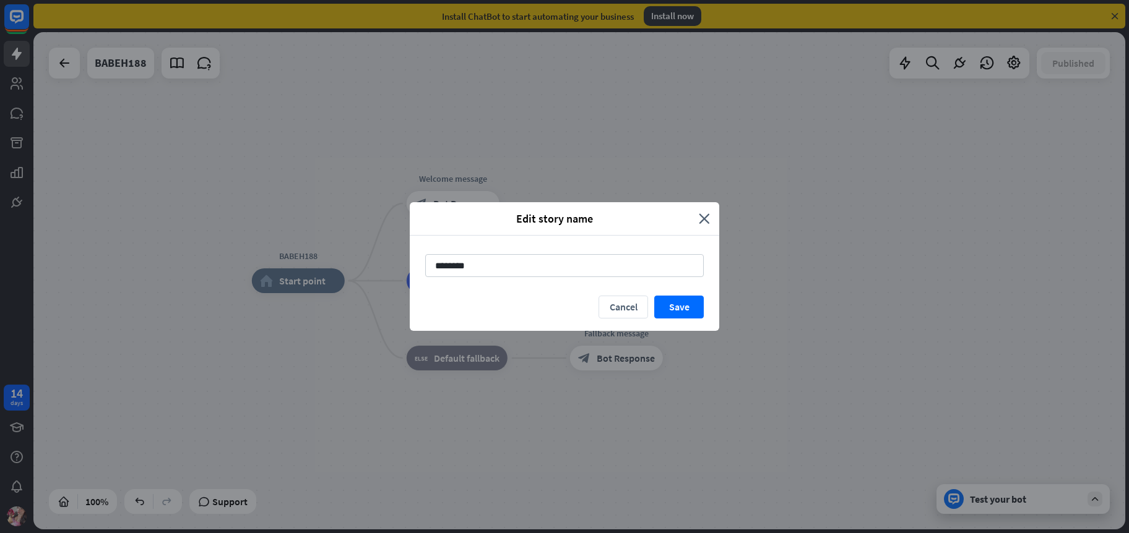
click at [708, 211] on div "Edit story name close" at bounding box center [564, 218] width 309 height 33
click at [705, 217] on icon "close" at bounding box center [704, 219] width 11 height 14
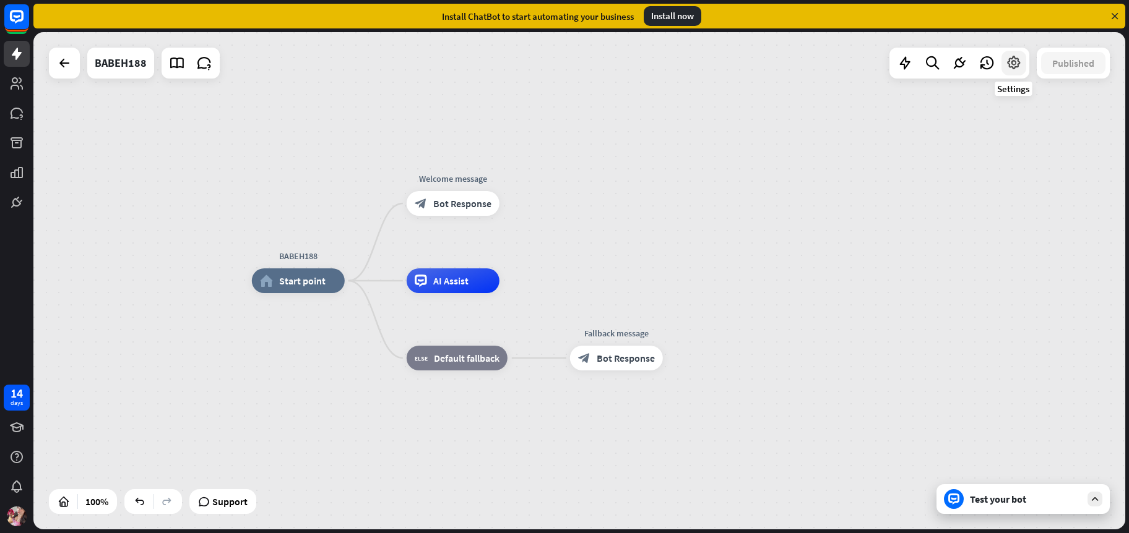
click at [1004, 61] on div at bounding box center [1013, 63] width 25 height 25
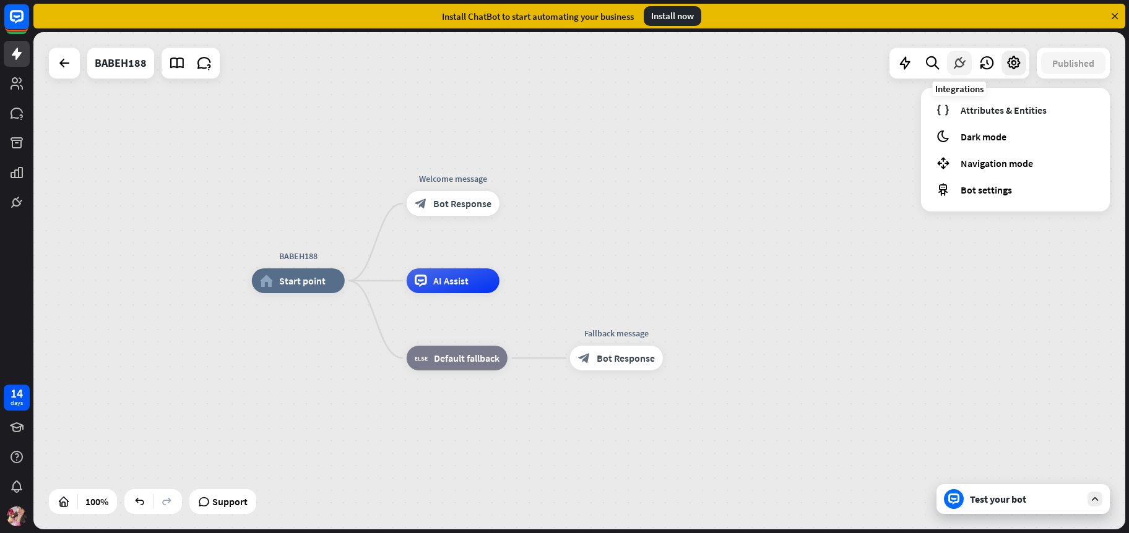
click at [962, 66] on icon at bounding box center [959, 63] width 16 height 16
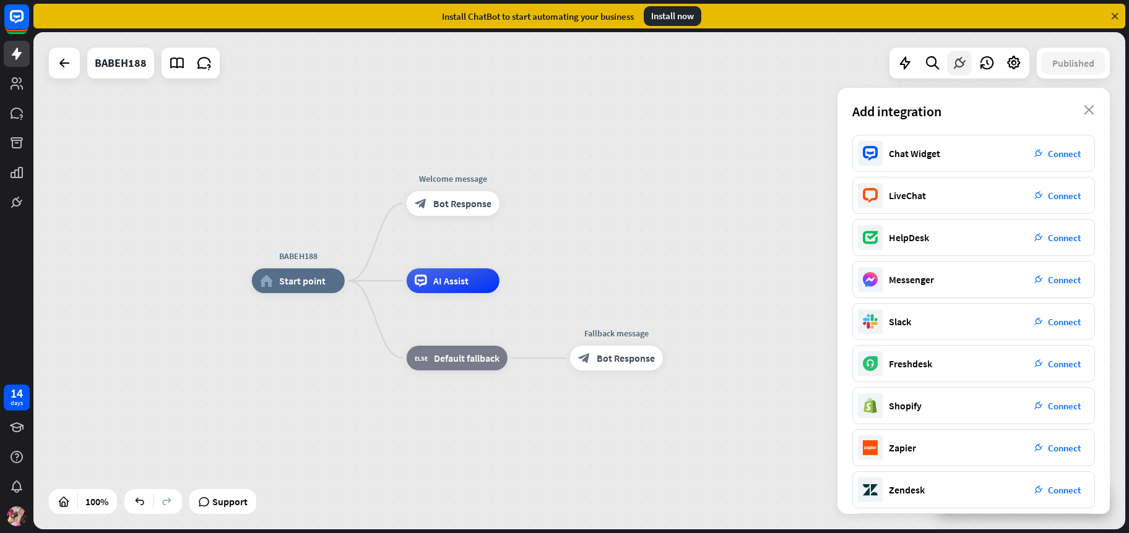
click at [965, 60] on icon at bounding box center [959, 63] width 16 height 16
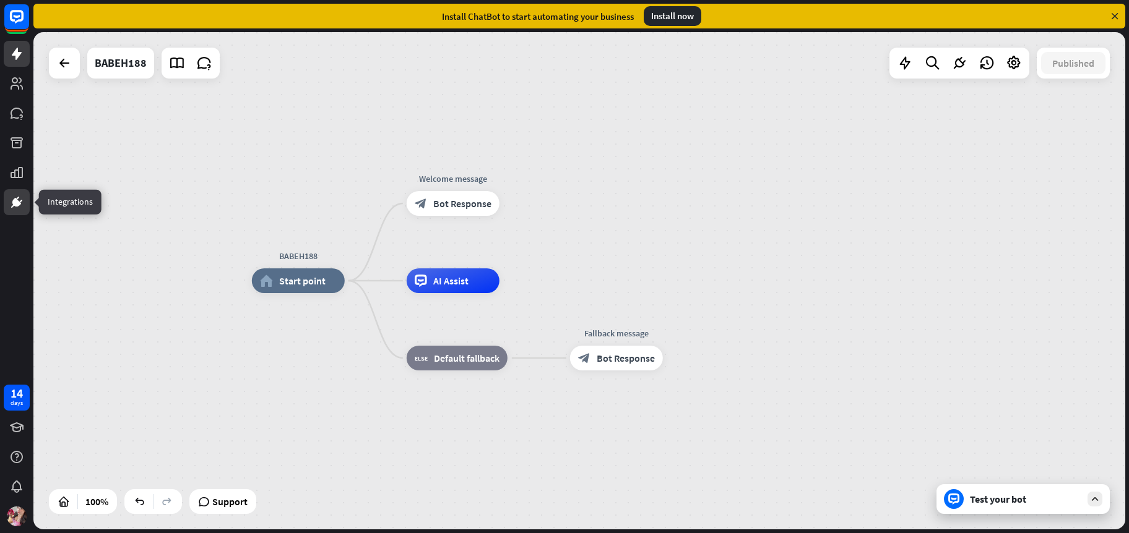
click at [26, 211] on link at bounding box center [17, 202] width 26 height 26
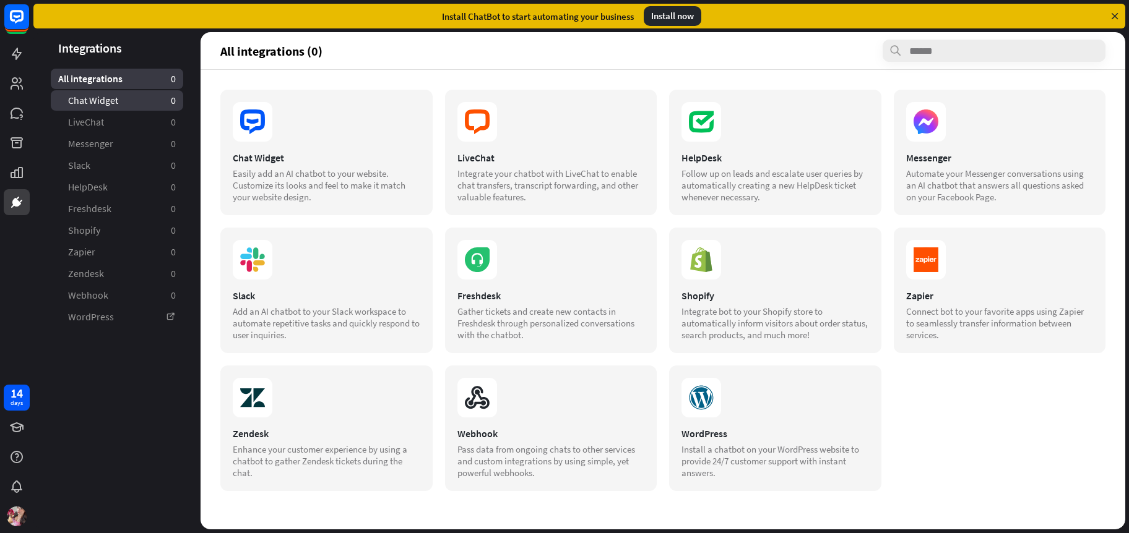
click at [102, 100] on span "Chat Widget" at bounding box center [93, 100] width 50 height 13
